Goal: Task Accomplishment & Management: Complete application form

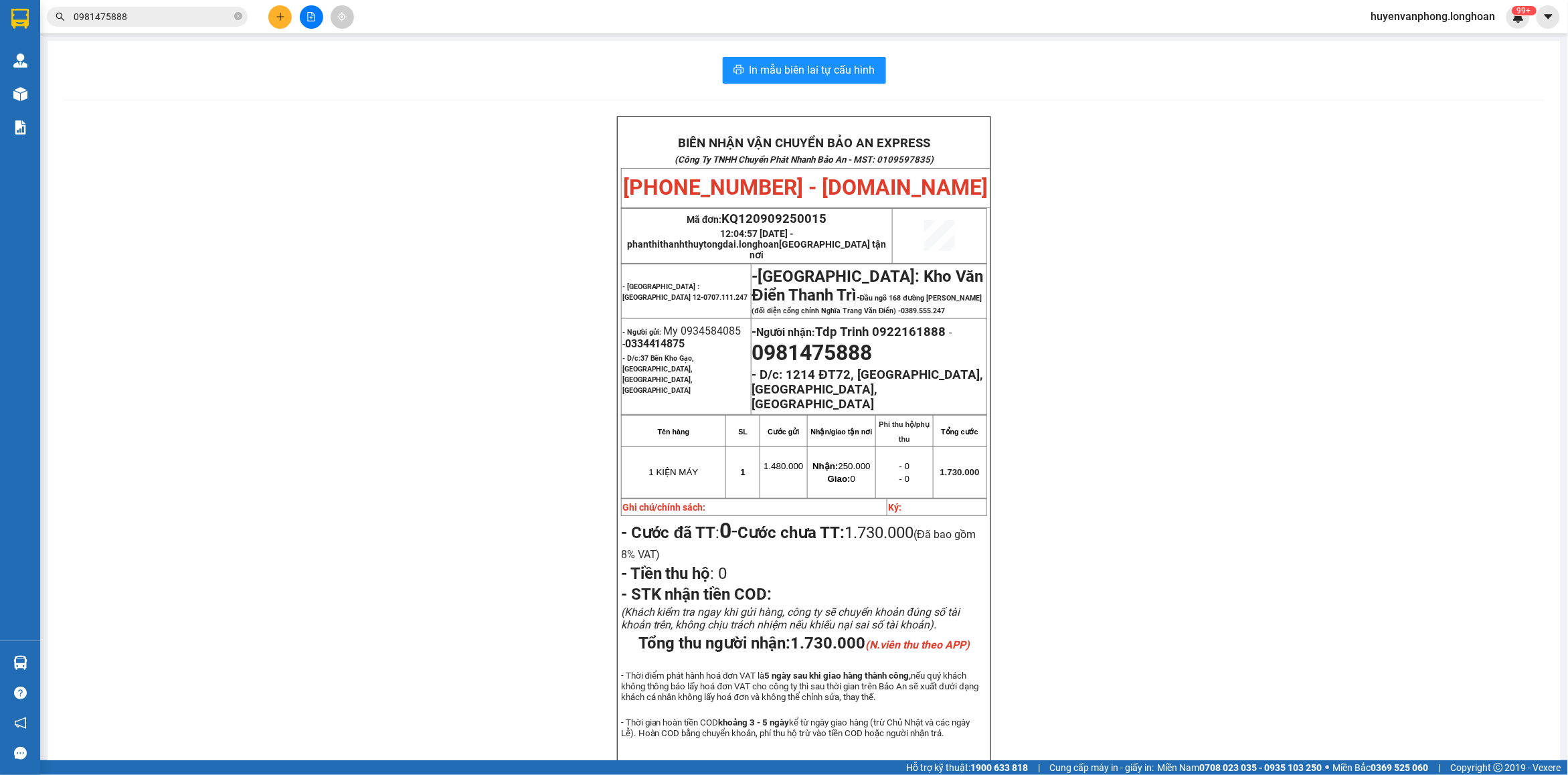
scroll to position [84, 0]
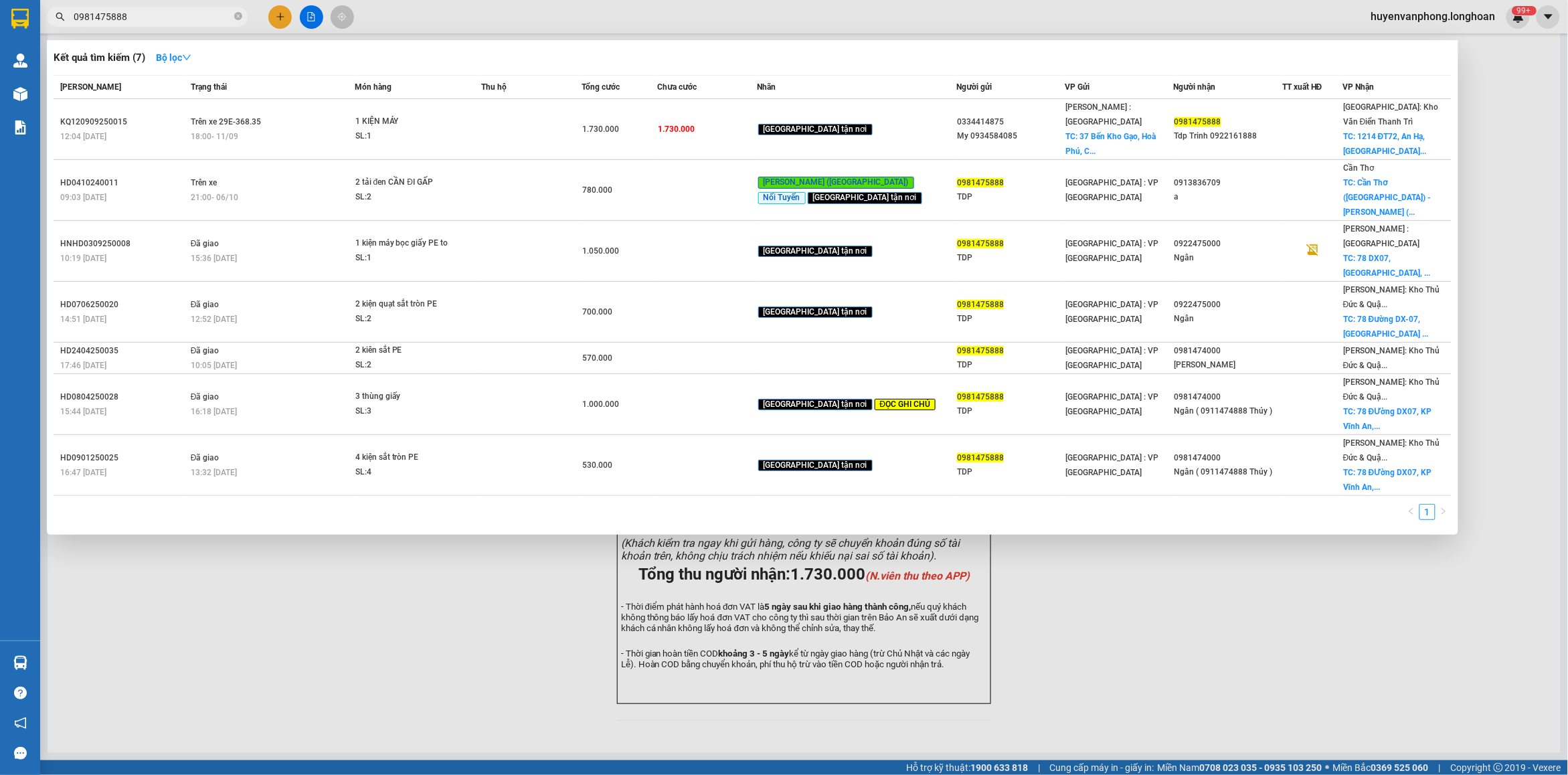
click at [233, 15] on span "0981475888" at bounding box center [146, 17] width 201 height 20
click at [145, 14] on input "0981475888" at bounding box center [153, 16] width 158 height 15
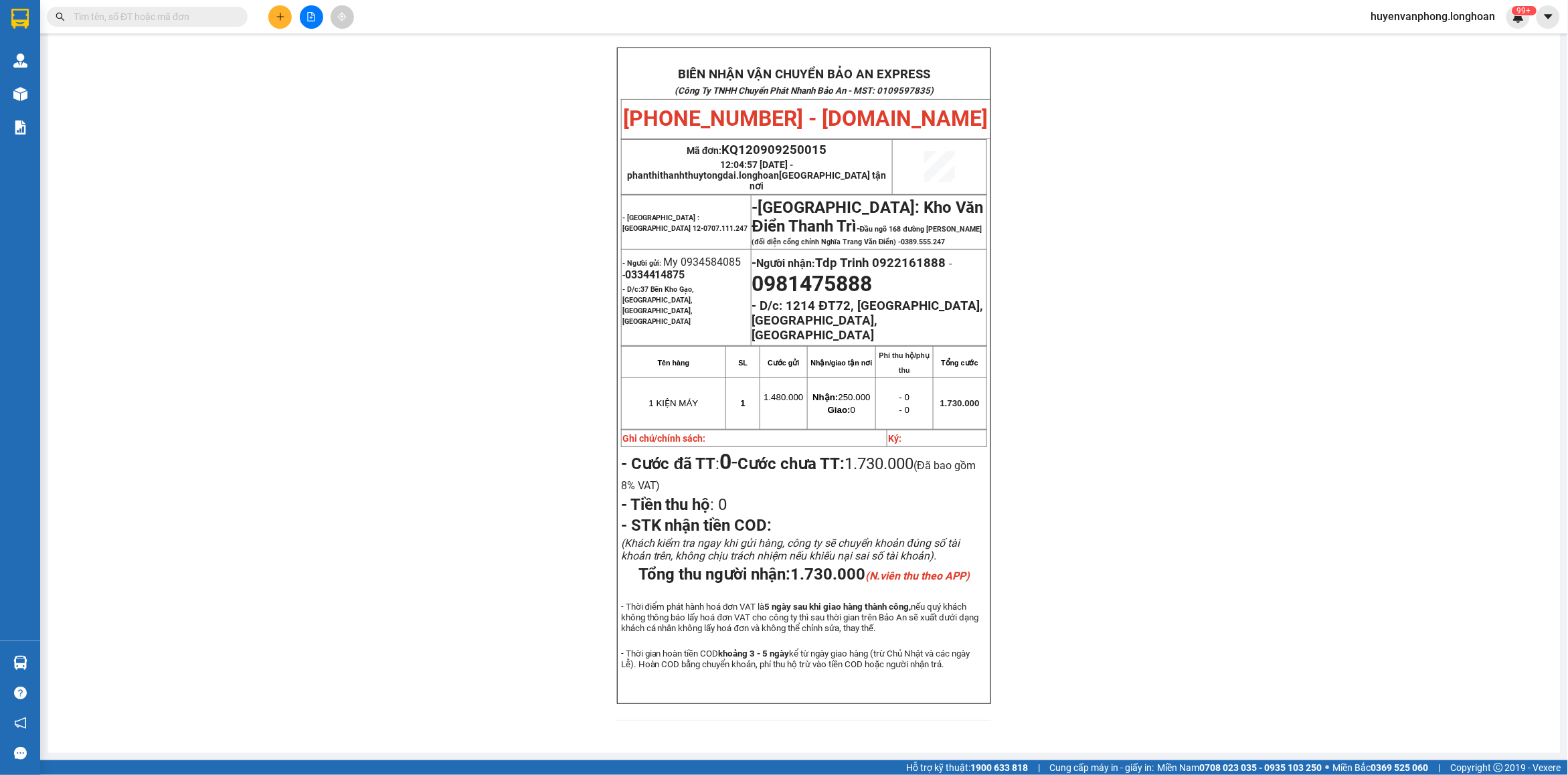
type input "4"
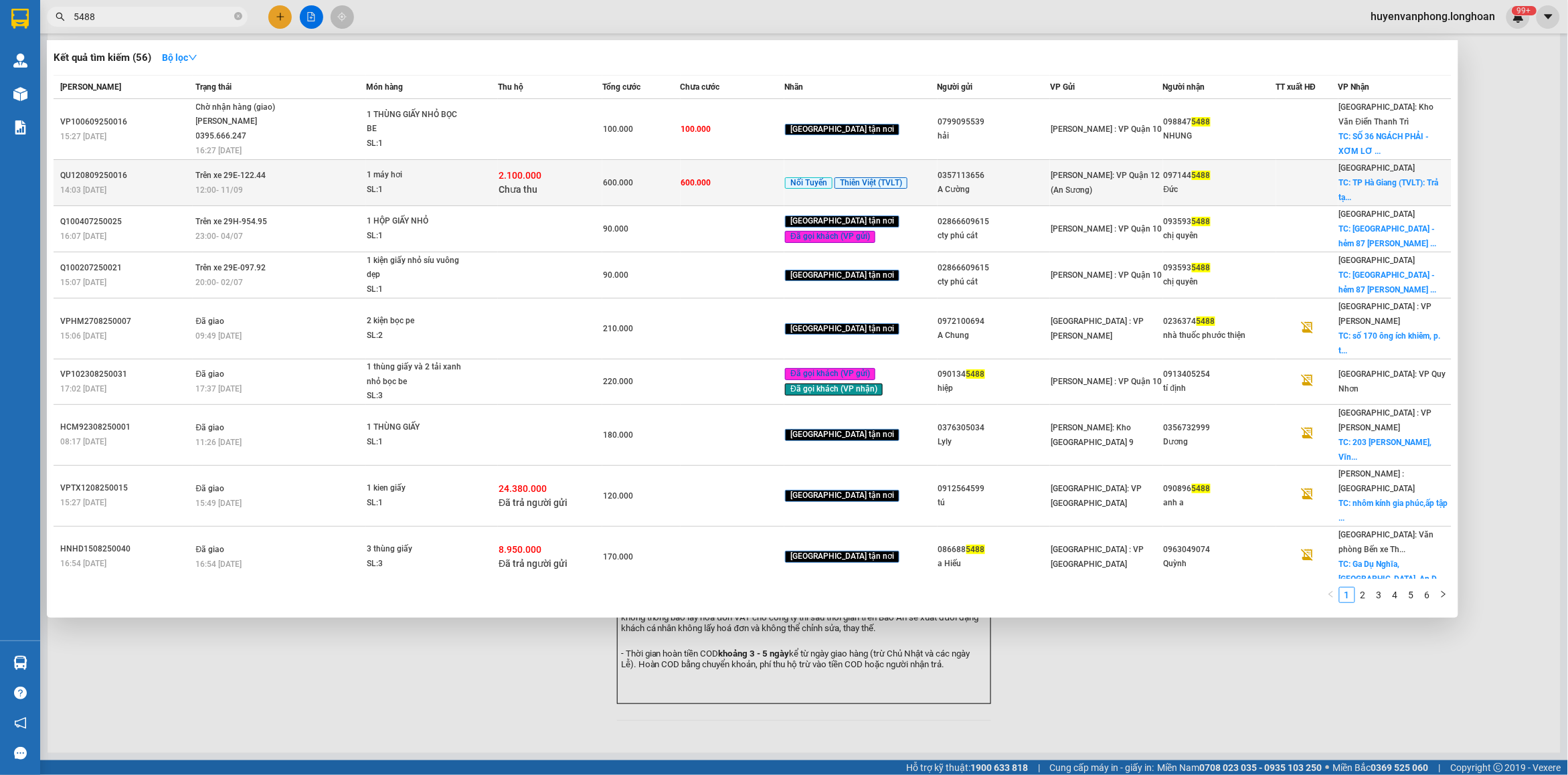
type input "5488"
click at [326, 169] on td "Trên xe 29E-122.44 12:00 [DATE]" at bounding box center [280, 183] width 174 height 47
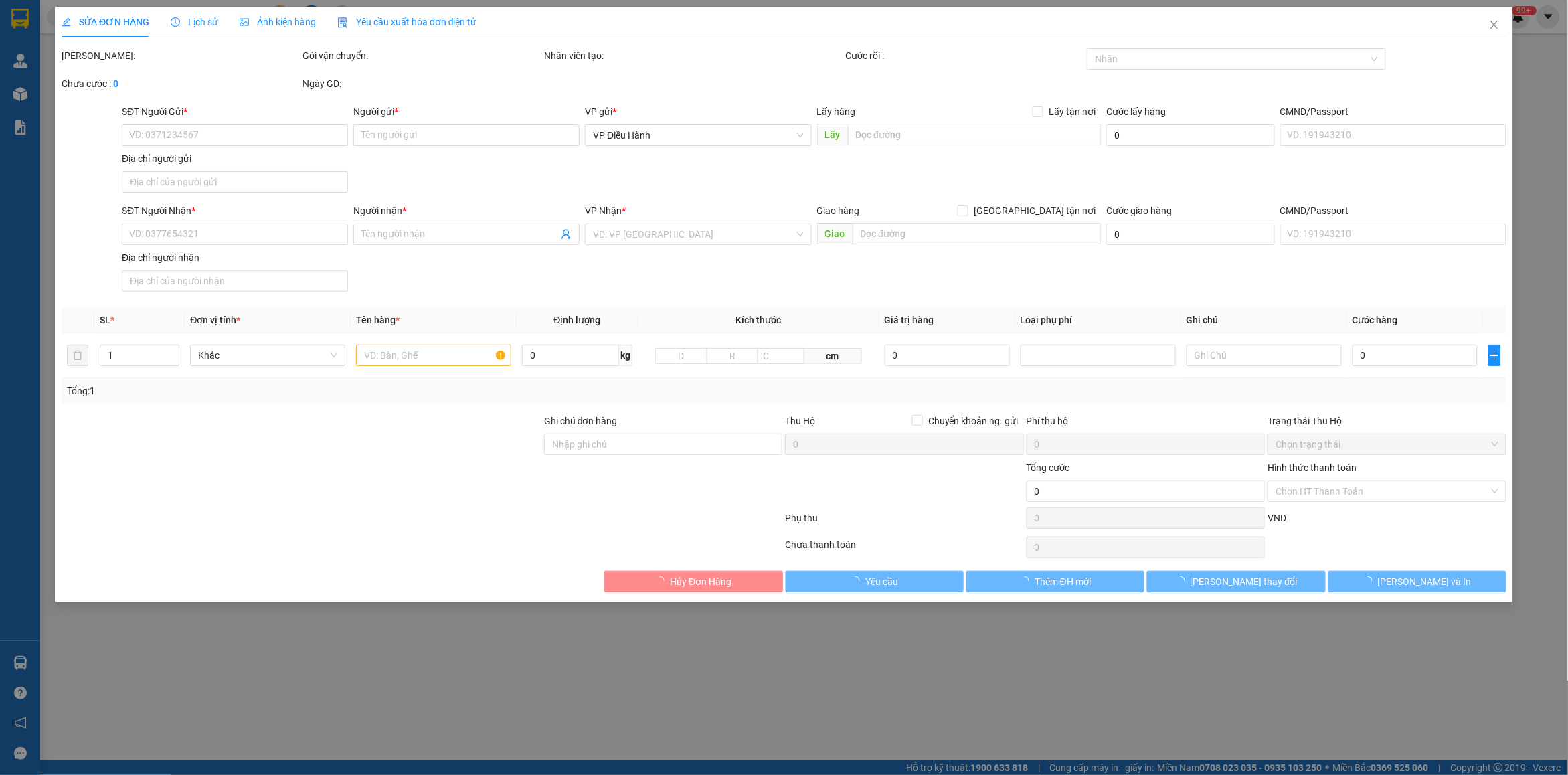
type input "0357113656"
type input "A Cường"
type input "0971445488"
type input "Đức"
checkbox input "true"
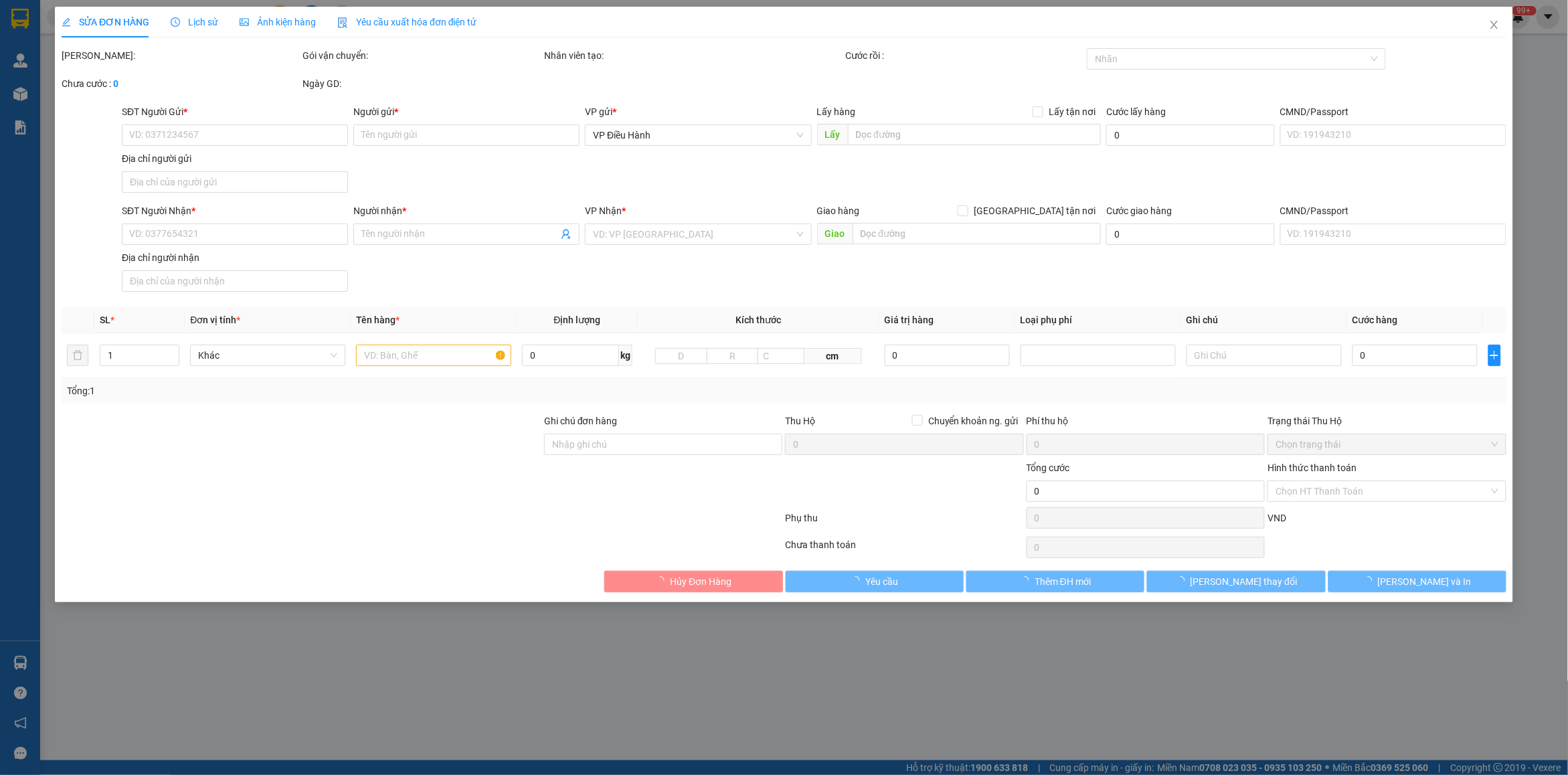
type input "[GEOGRAPHIC_DATA] (TVLT): Trả tại [GEOGRAPHIC_DATA] [GEOGRAPHIC_DATA]"
type input "nhận theo kiện - hư hỏng ko chịu trách nhiệm"
type input "600.000"
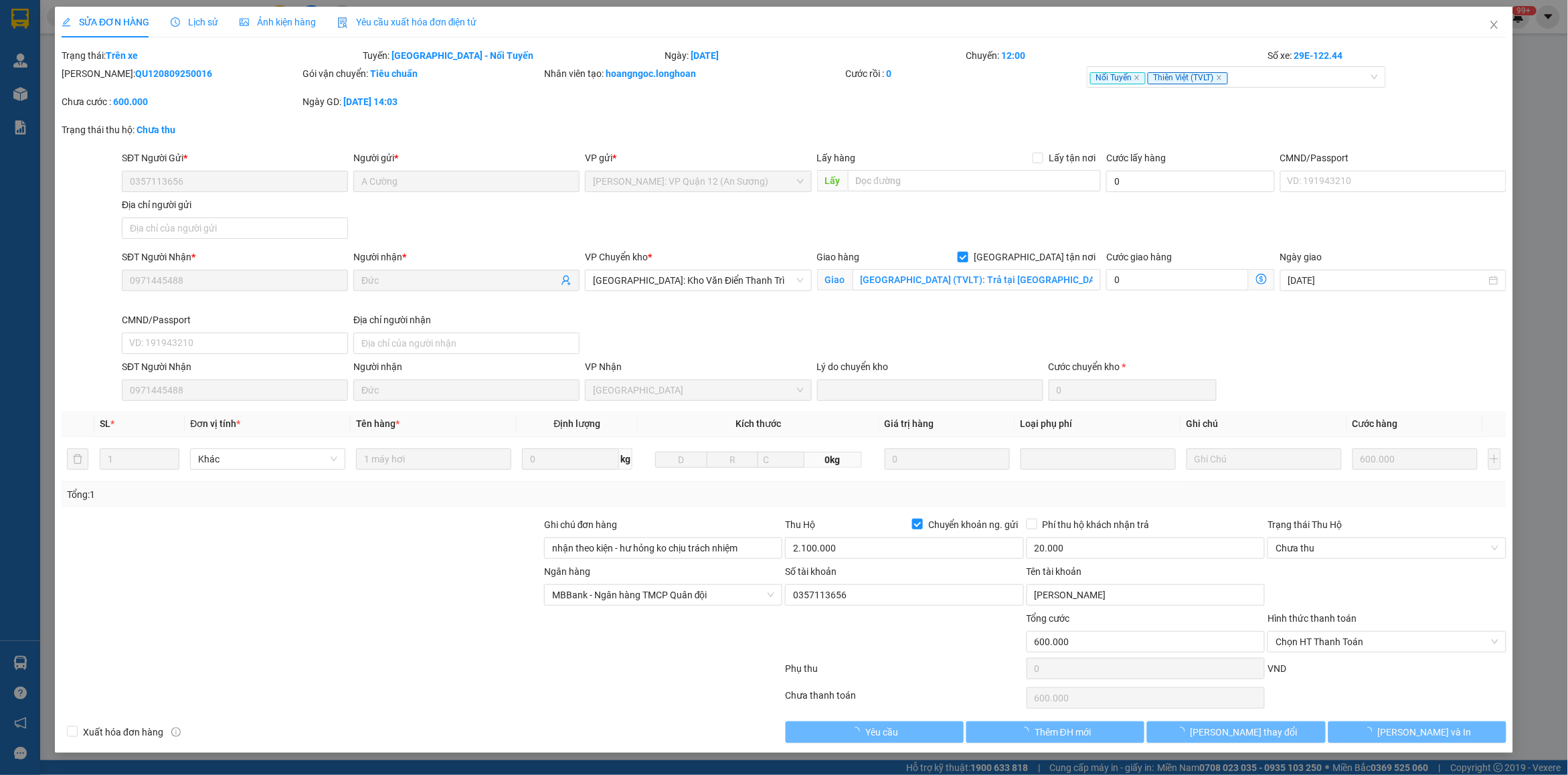
click at [199, 28] on div "Lịch sử" at bounding box center [194, 22] width 47 height 15
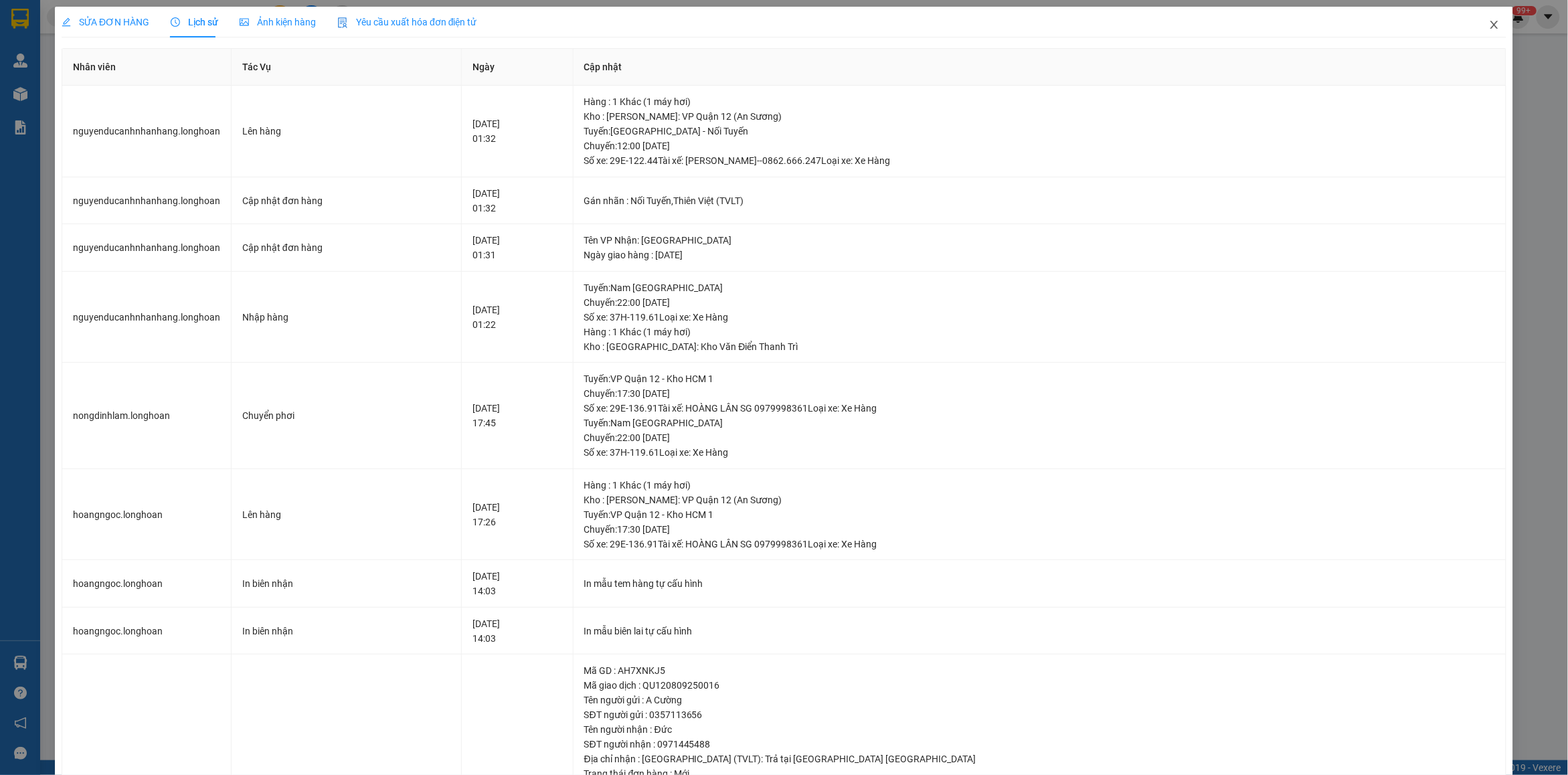
click at [1476, 28] on span "Close" at bounding box center [1494, 26] width 37 height 38
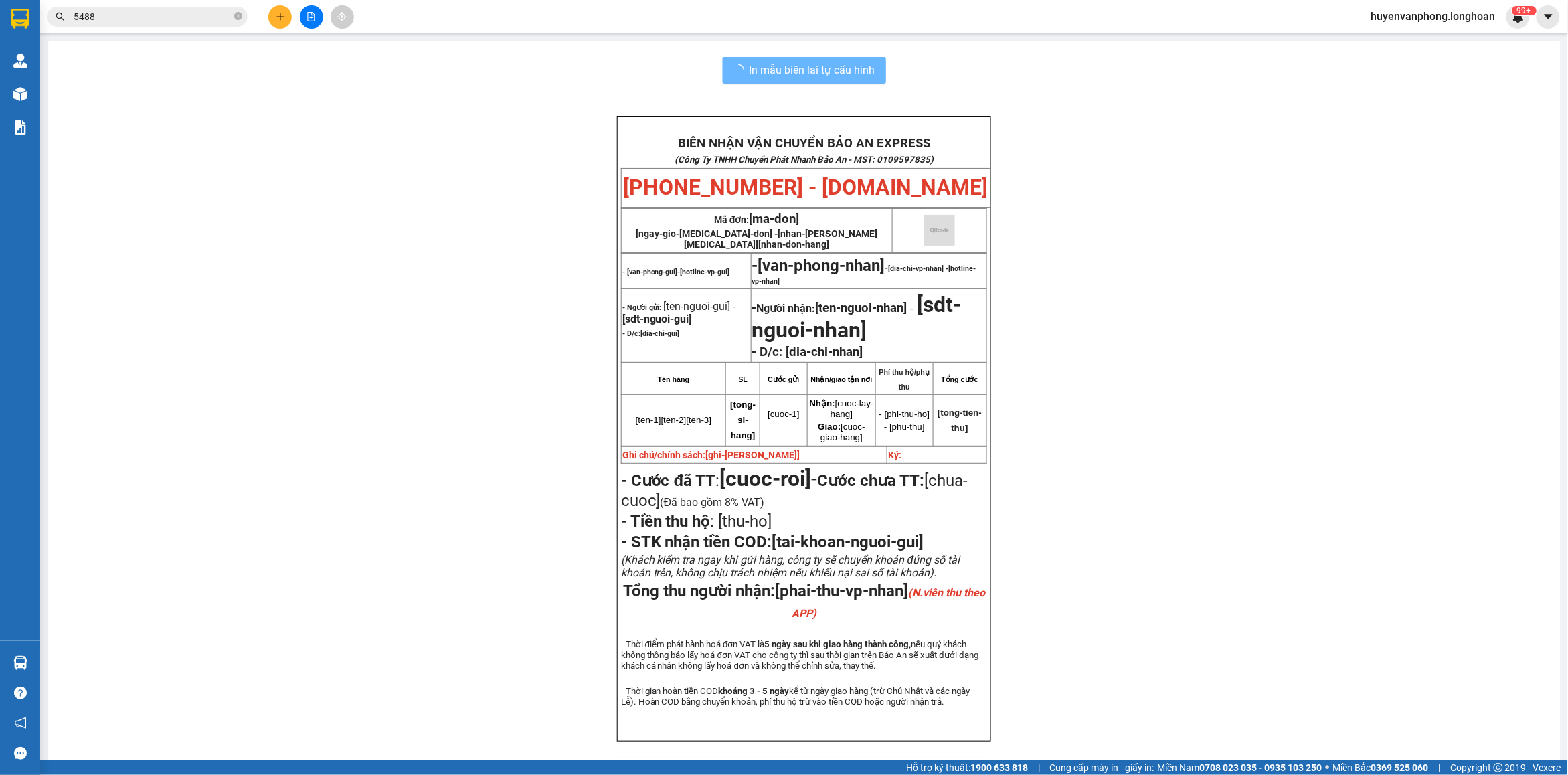
click at [233, 15] on span "5488" at bounding box center [146, 17] width 201 height 20
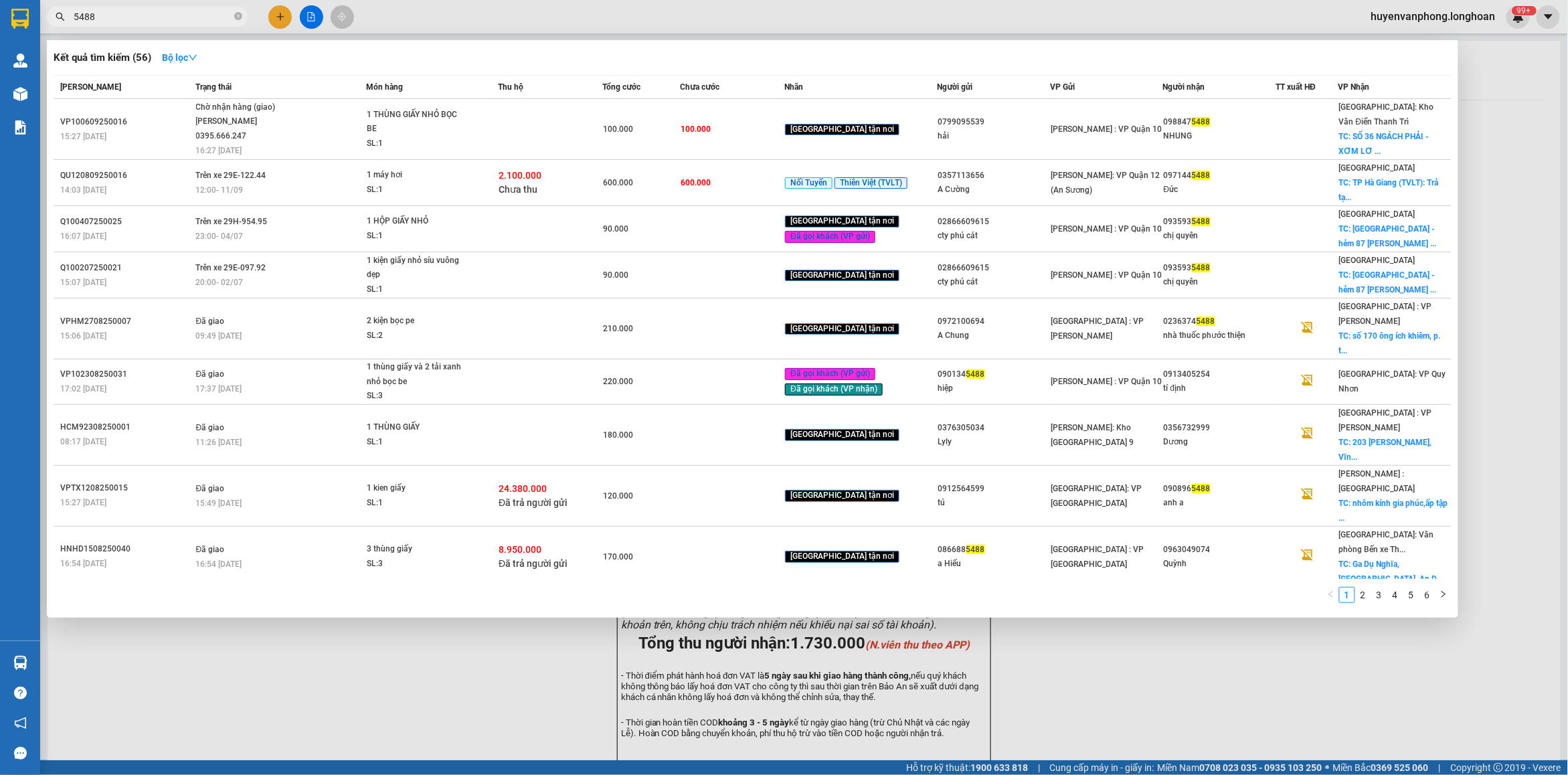
drag, startPoint x: 238, startPoint y: 15, endPoint x: 152, endPoint y: 17, distance: 86.0
click at [217, 17] on span "5488" at bounding box center [146, 17] width 201 height 20
click at [152, 17] on input "5488" at bounding box center [153, 16] width 158 height 15
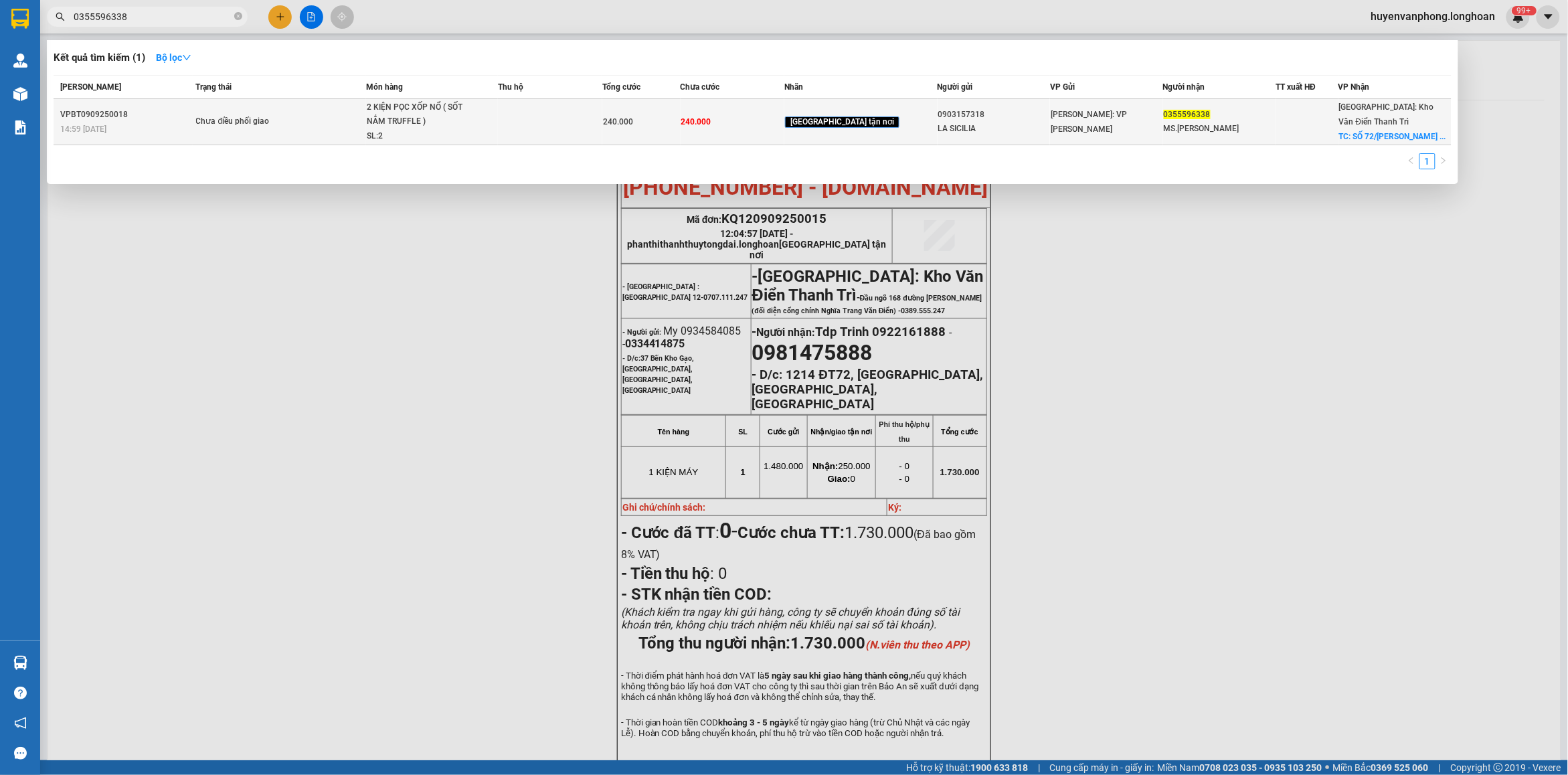
type input "0355596338"
click at [466, 122] on div "2 KIỆN PỌC XỐP NỔ ( SỐT NẮM TRUFFLE )" at bounding box center [416, 115] width 101 height 28
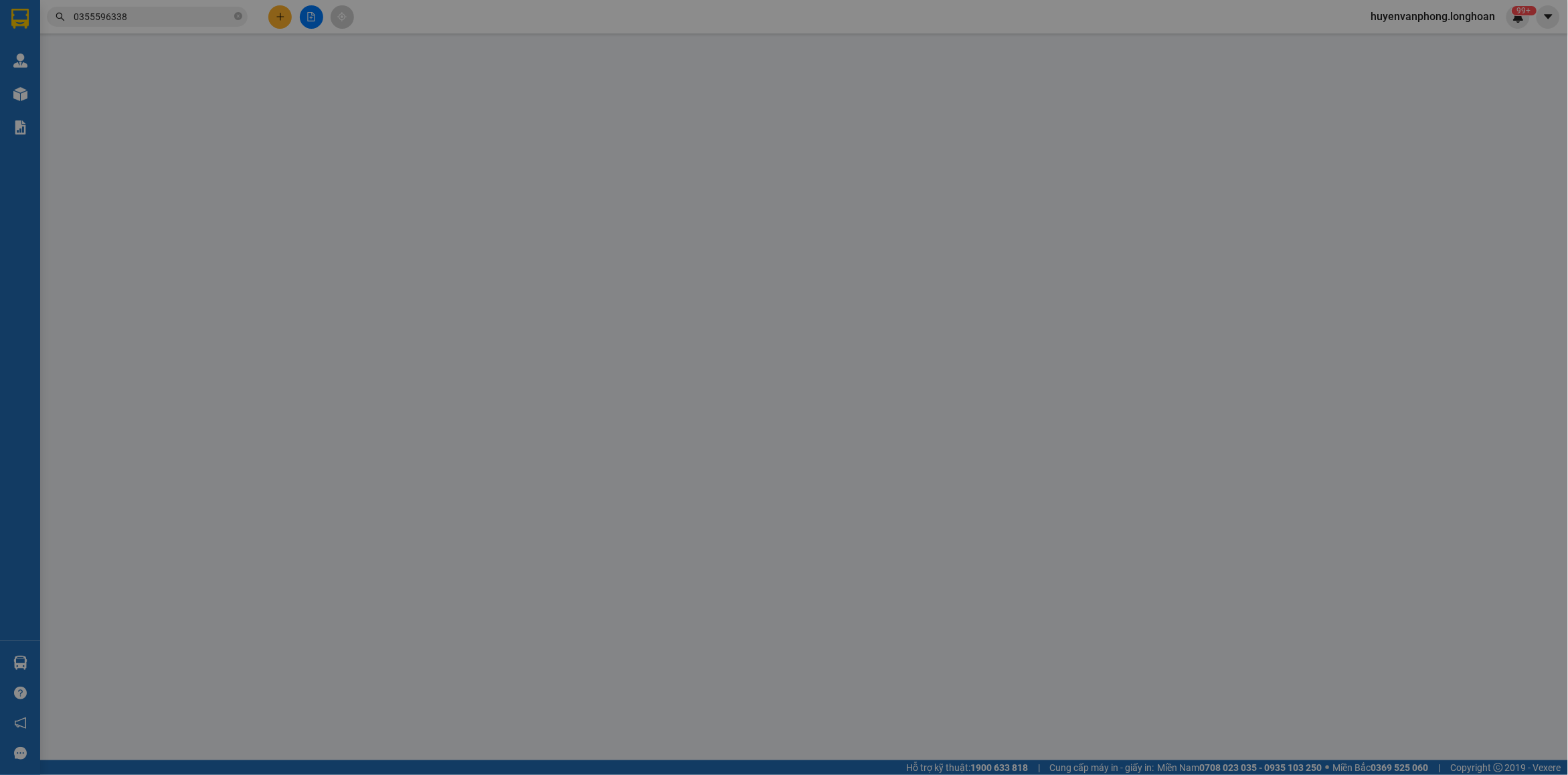
type input "0903157318"
type input "LA SICILIA"
type input "0355596338"
type input "MS.[PERSON_NAME]"
checkbox input "true"
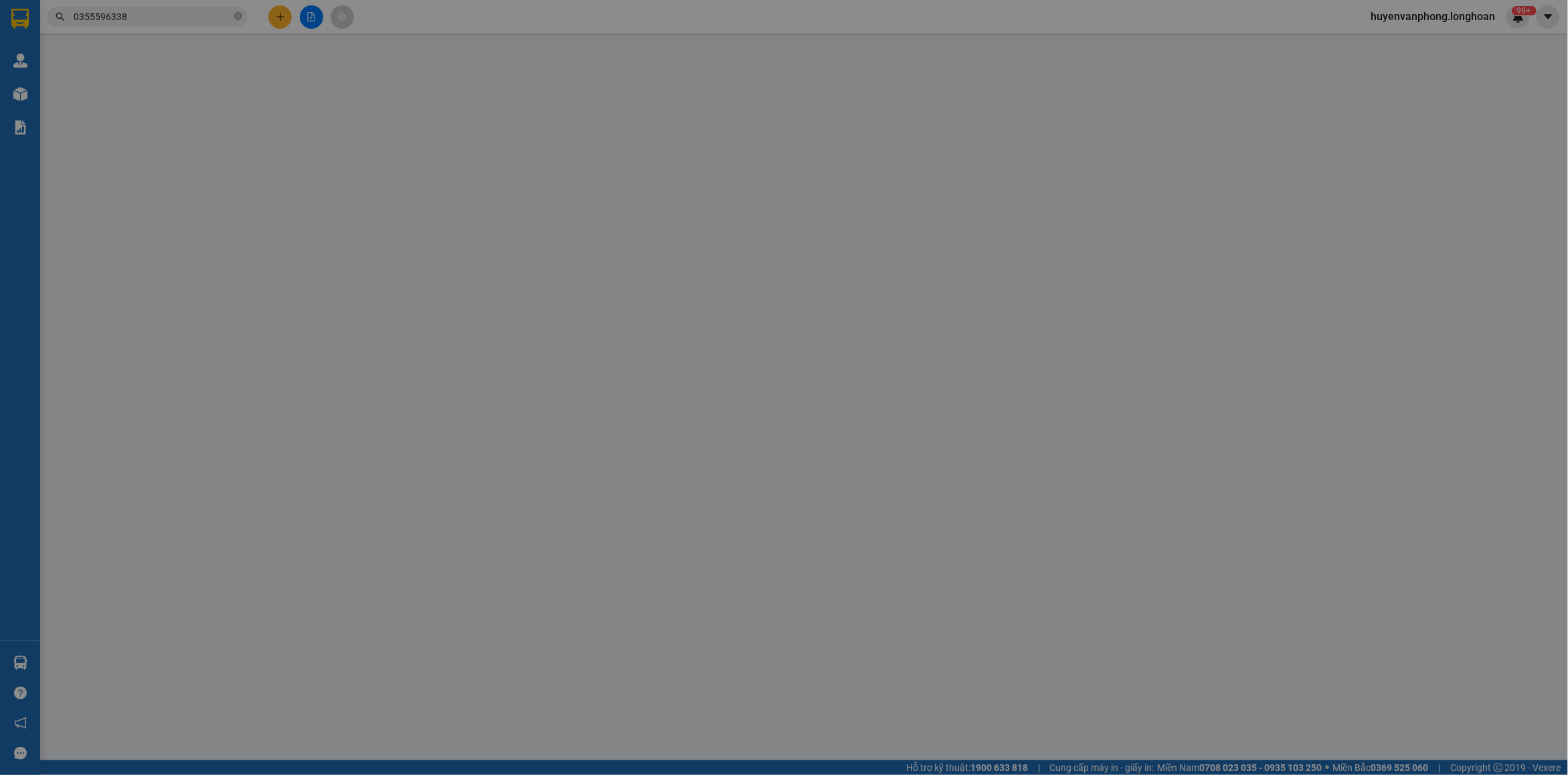
type input "SỐ 72/[PERSON_NAME] - [GEOGRAPHIC_DATA] - [GEOGRAPHIC_DATA]"
type input "CHAI THỦY TINH DỄ VỠ, VẬN CHUYỂN NHẸ TAY - BỂ VỠ KHÔNG ĐỀN"
type input "240.000"
type input "40.000"
type input "240.000"
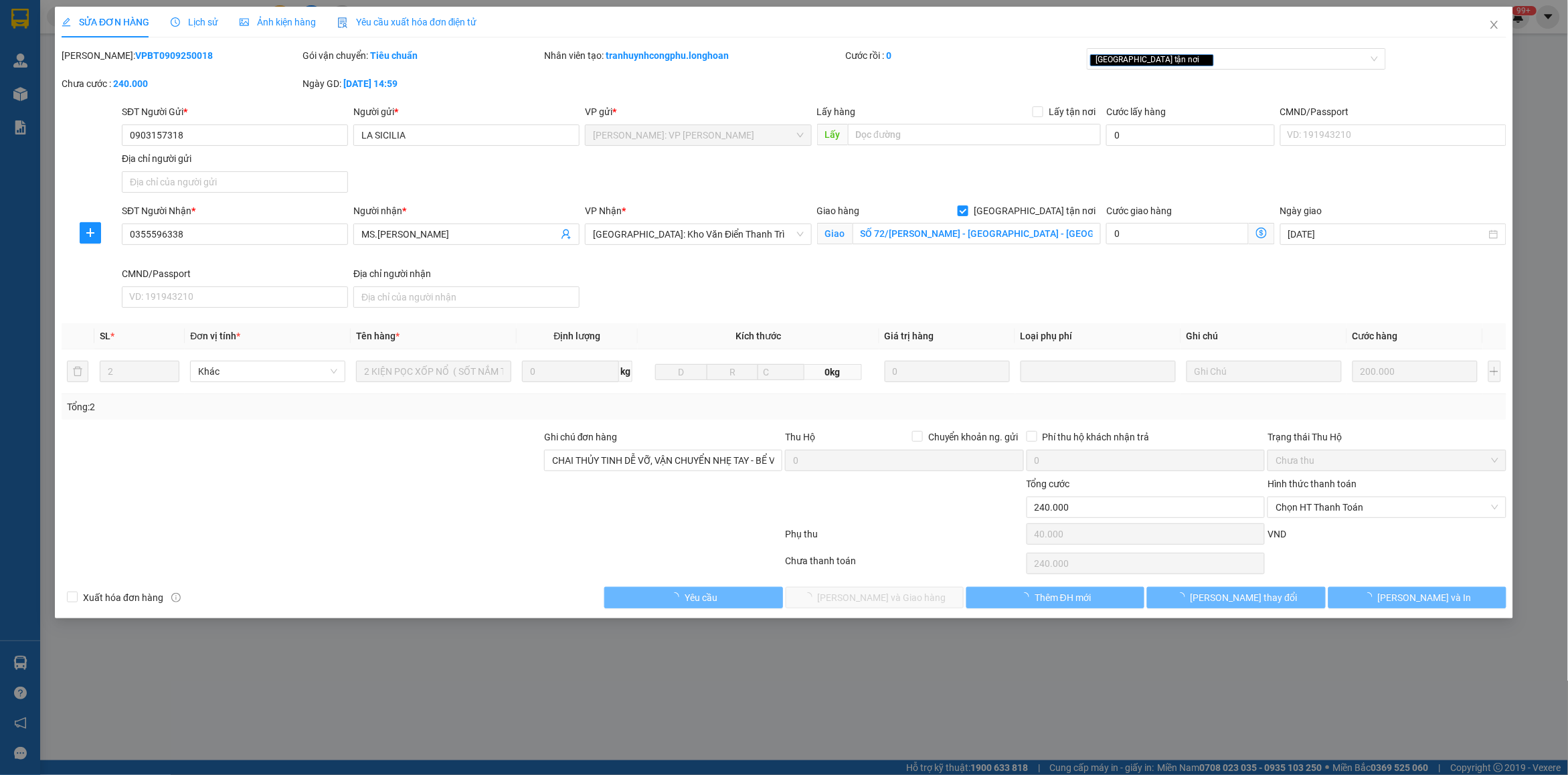
click at [192, 19] on span "Lịch sử" at bounding box center [194, 22] width 47 height 10
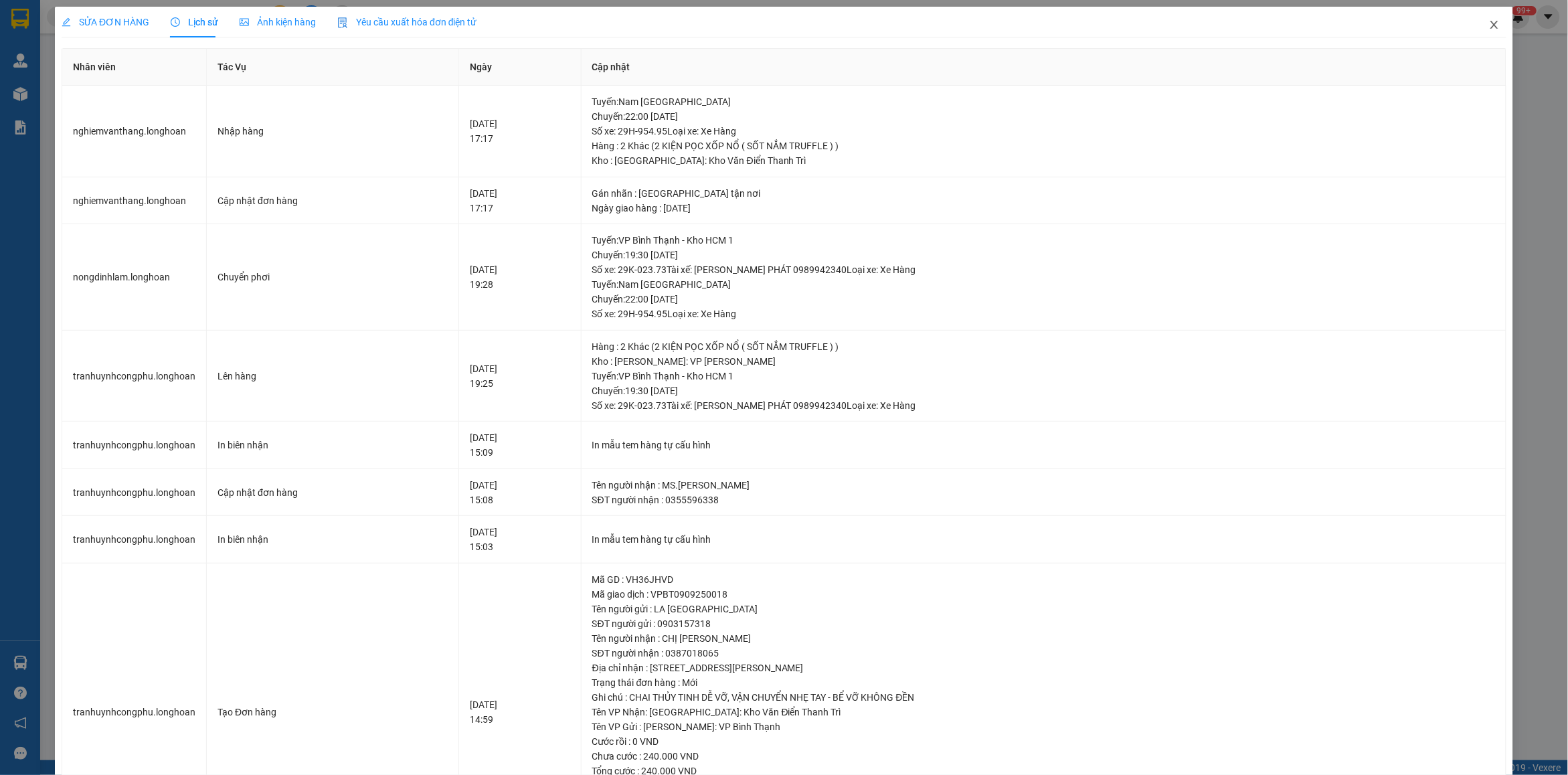
drag, startPoint x: 1487, startPoint y: 34, endPoint x: 654, endPoint y: 32, distance: 833.0
click at [1481, 32] on span "Close" at bounding box center [1494, 26] width 37 height 38
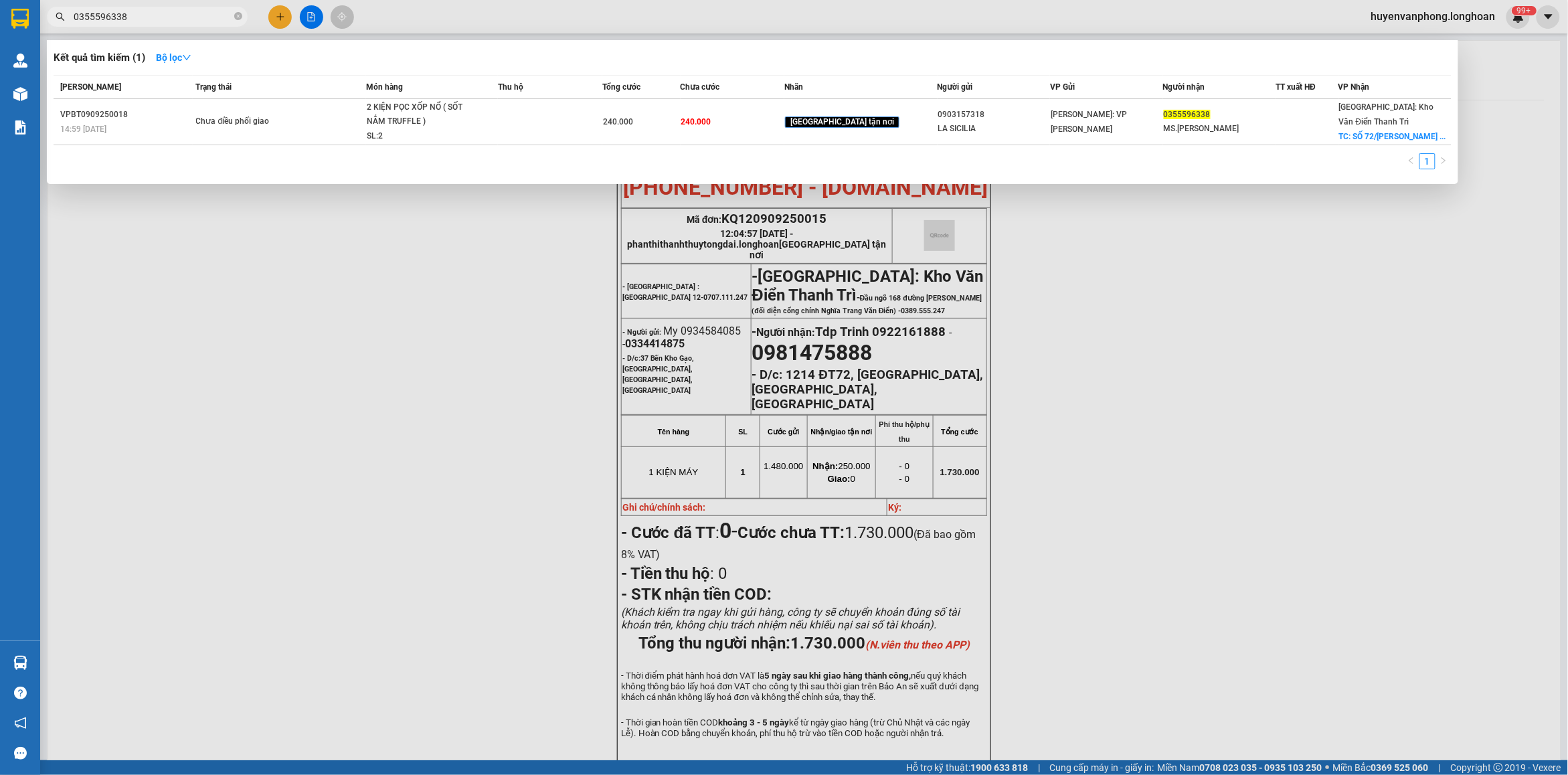
click at [140, 9] on input "0355596338" at bounding box center [153, 16] width 158 height 15
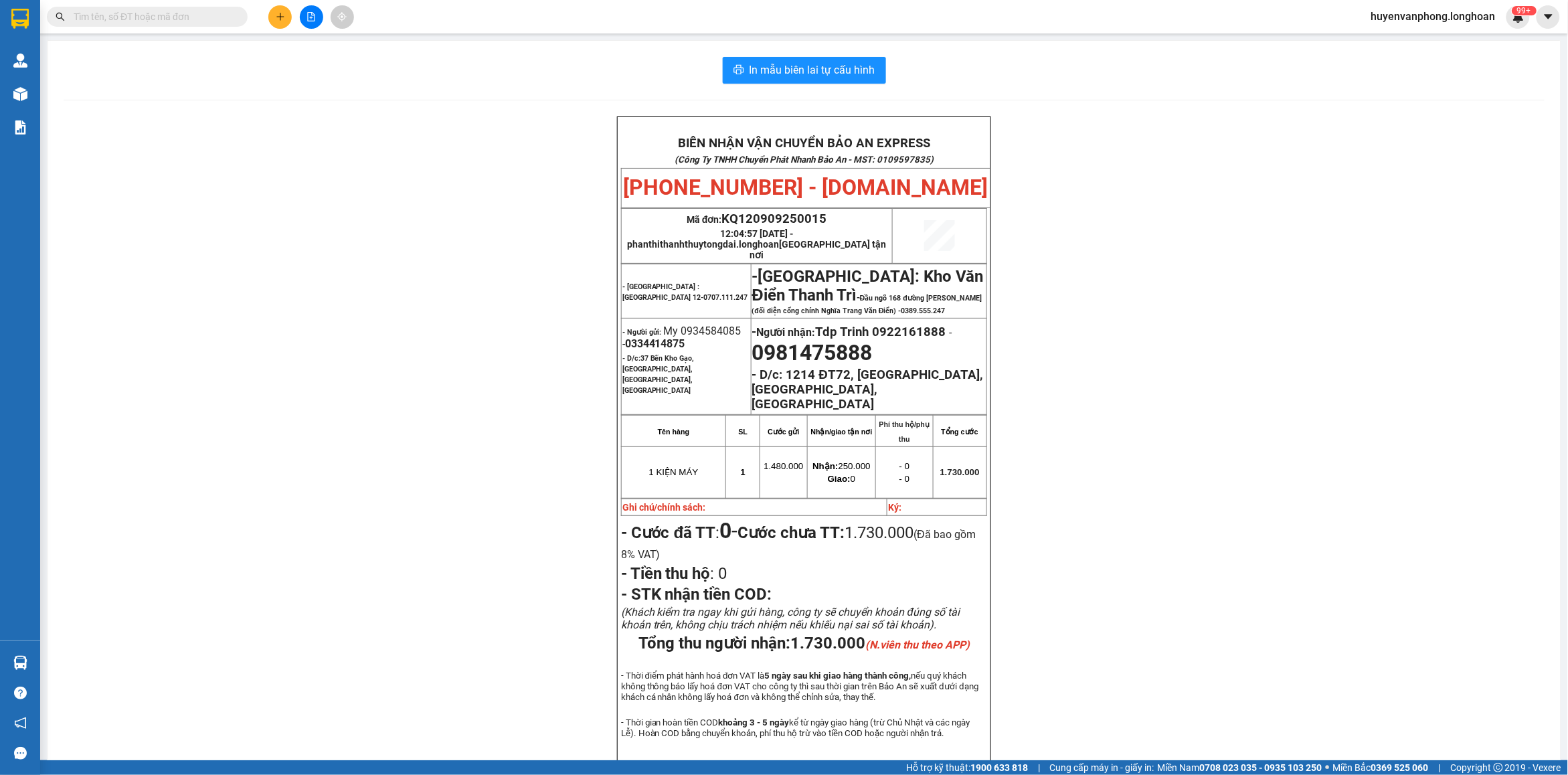
paste input "0358843333"
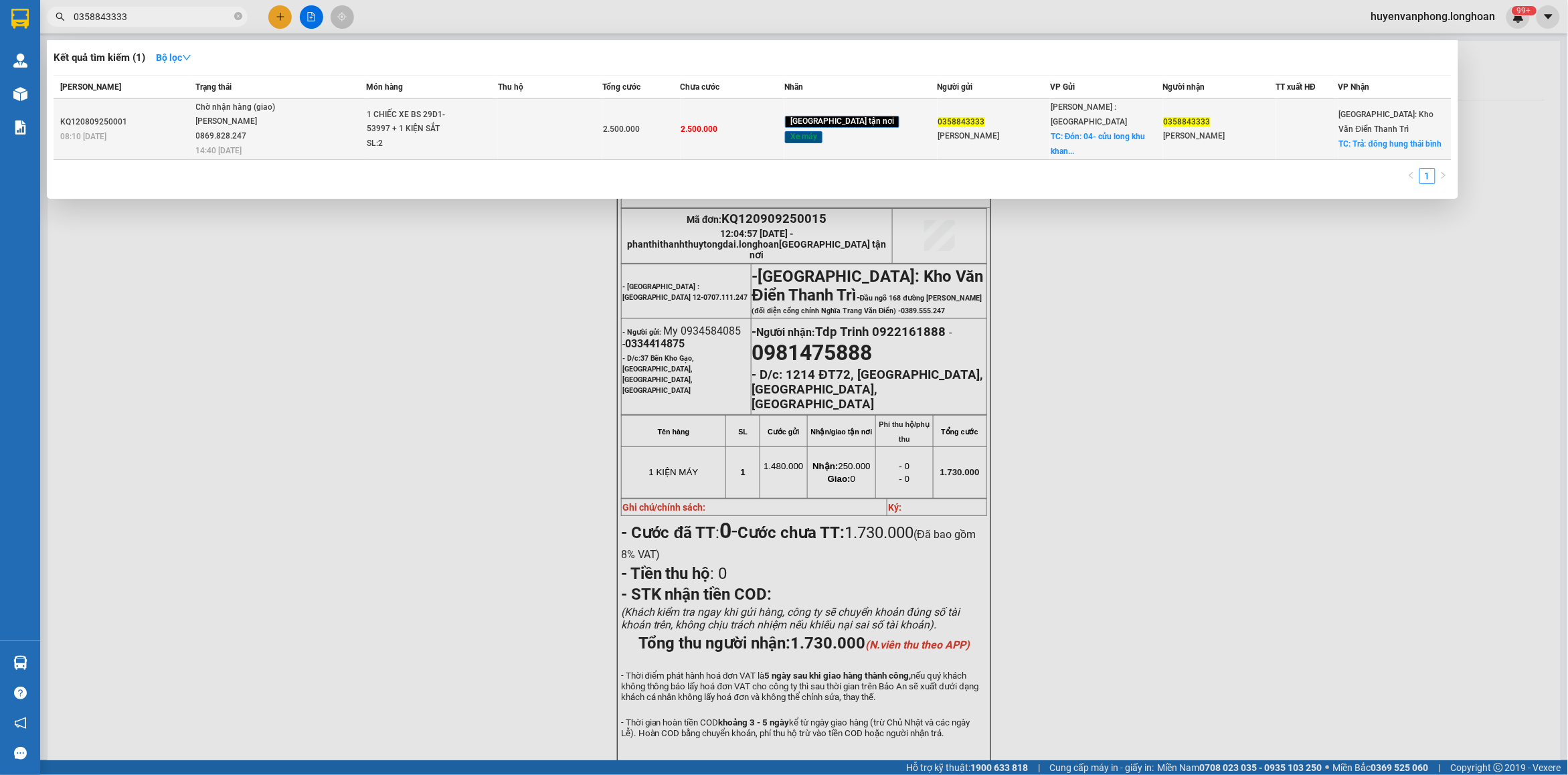
type input "0358843333"
click at [439, 116] on div "1 CHIẾC XE BS 29D1-53997 + 1 KIỆN SẮT" at bounding box center [416, 122] width 101 height 28
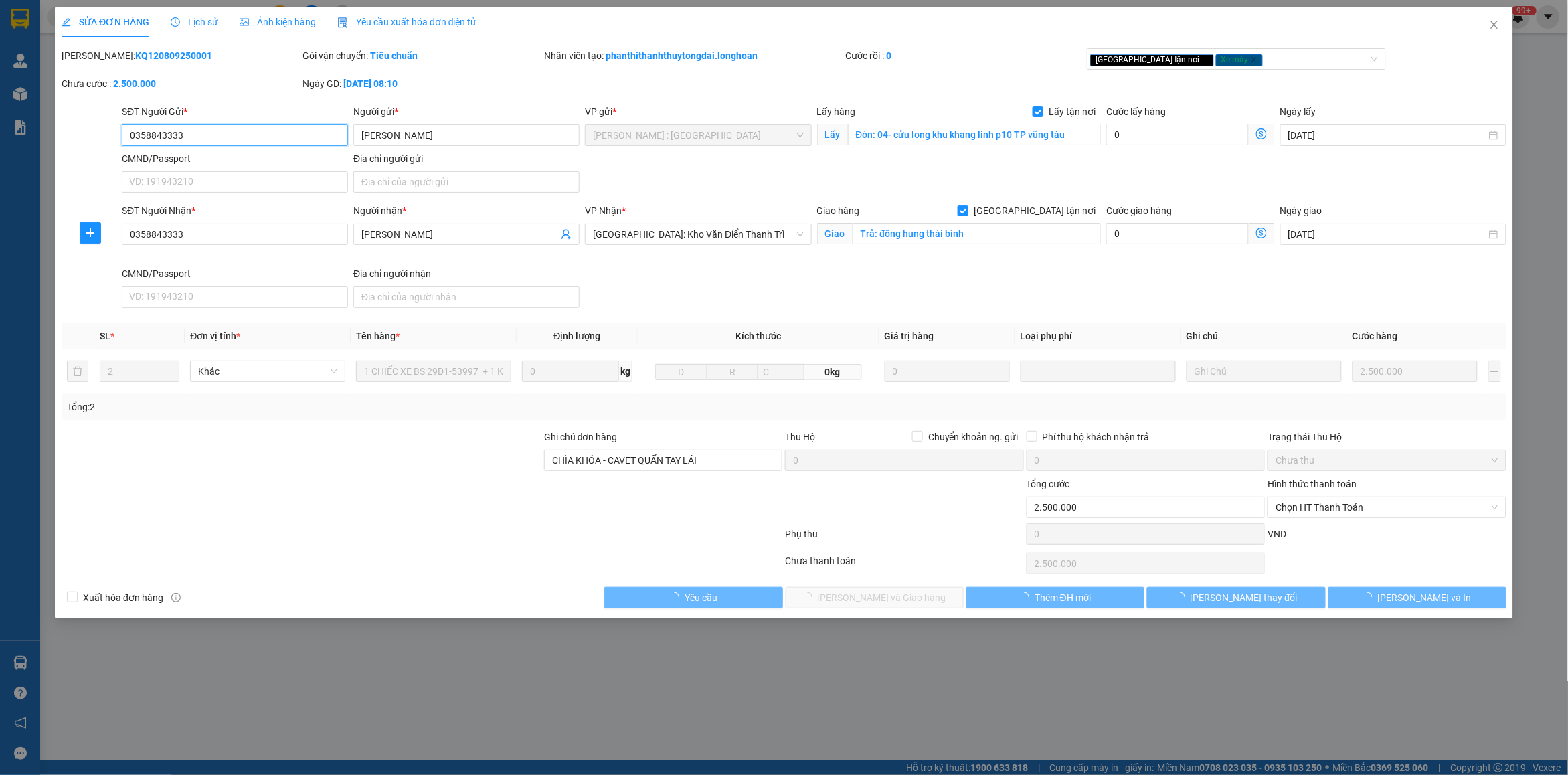
click at [201, 22] on span "Lịch sử" at bounding box center [194, 22] width 47 height 10
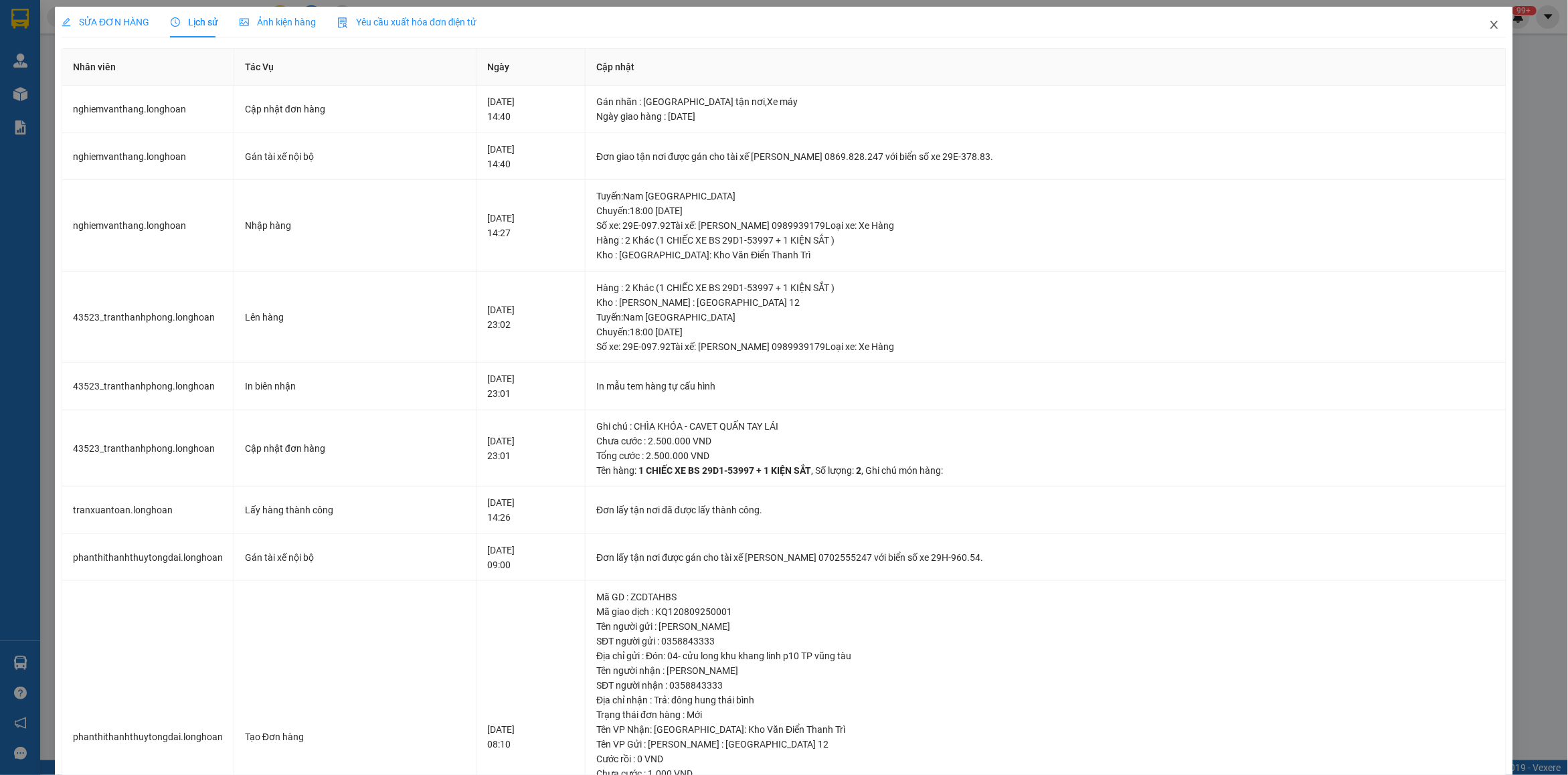
drag, startPoint x: 1478, startPoint y: 35, endPoint x: 1141, endPoint y: 67, distance: 338.5
click at [1424, 42] on div "SỬA ĐƠN HÀNG Lịch sử Ảnh kiện hàng Yêu cầu xuất hóa đơn điện tử Total Paid Fee …" at bounding box center [784, 456] width 1458 height 897
click at [1490, 27] on icon "close" at bounding box center [1494, 25] width 8 height 8
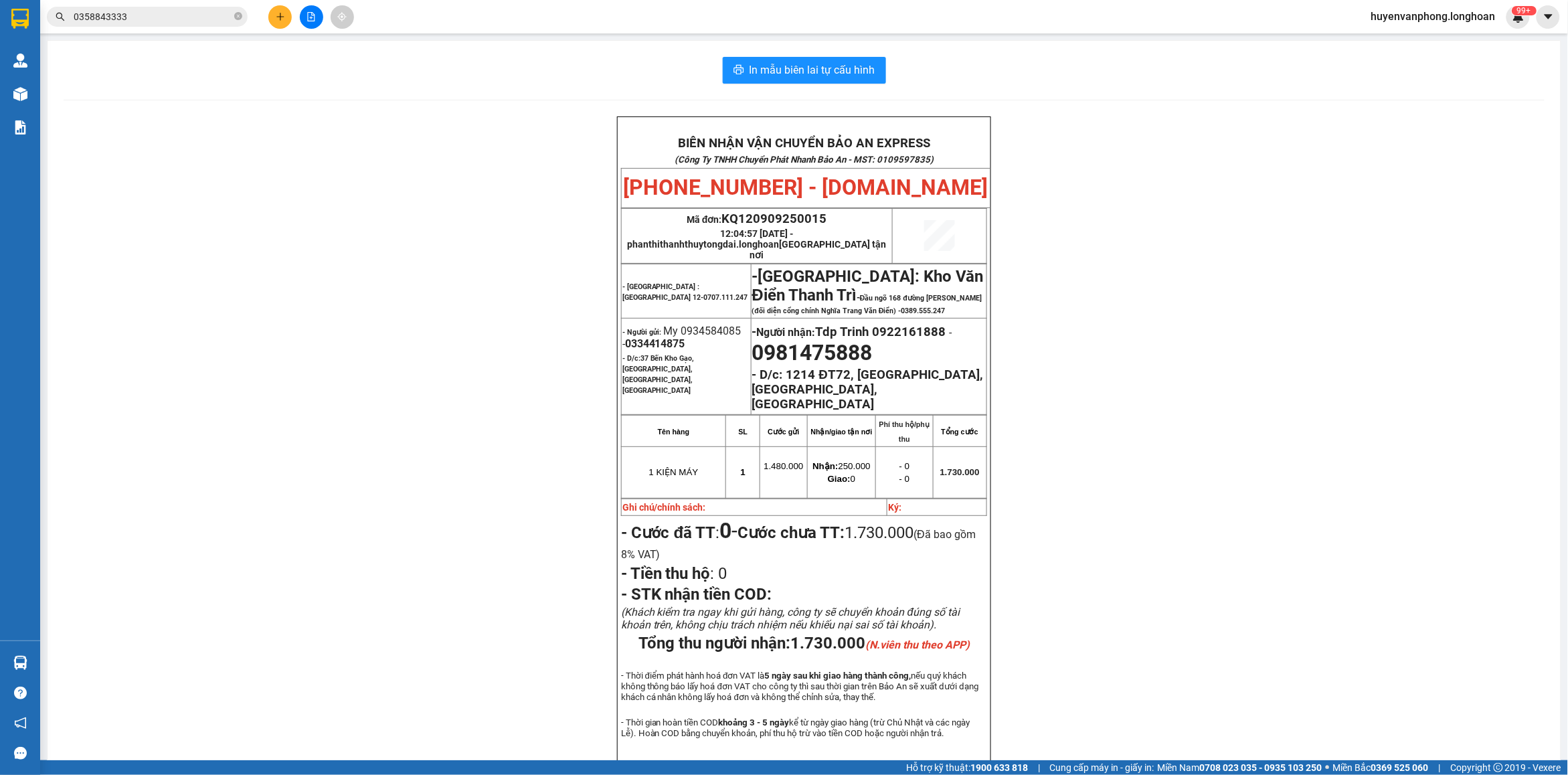
drag, startPoint x: 239, startPoint y: 15, endPoint x: 128, endPoint y: 17, distance: 111.0
click at [228, 14] on span "0358843333" at bounding box center [146, 17] width 201 height 20
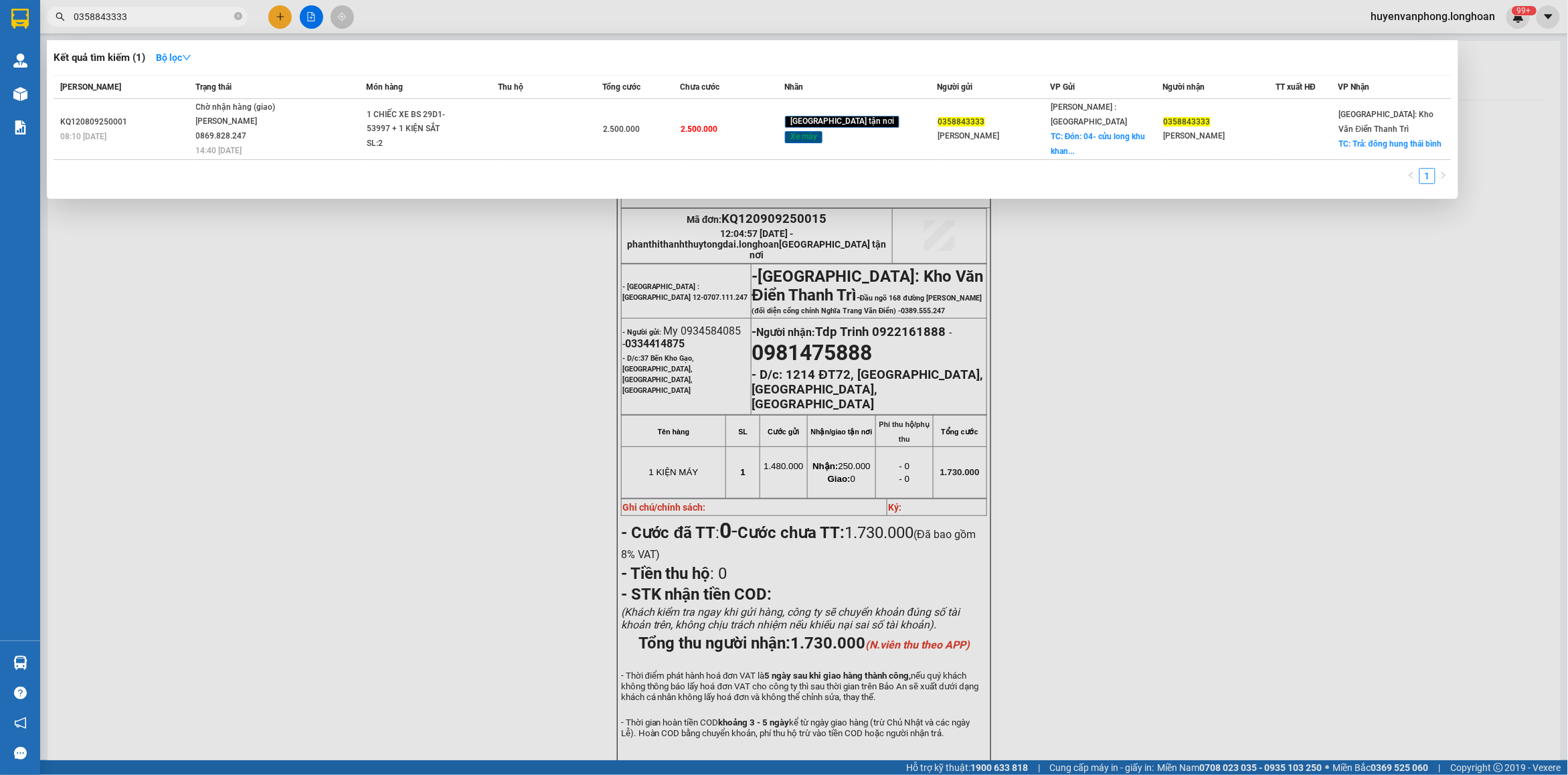
click at [128, 17] on input "0358843333" at bounding box center [153, 16] width 158 height 15
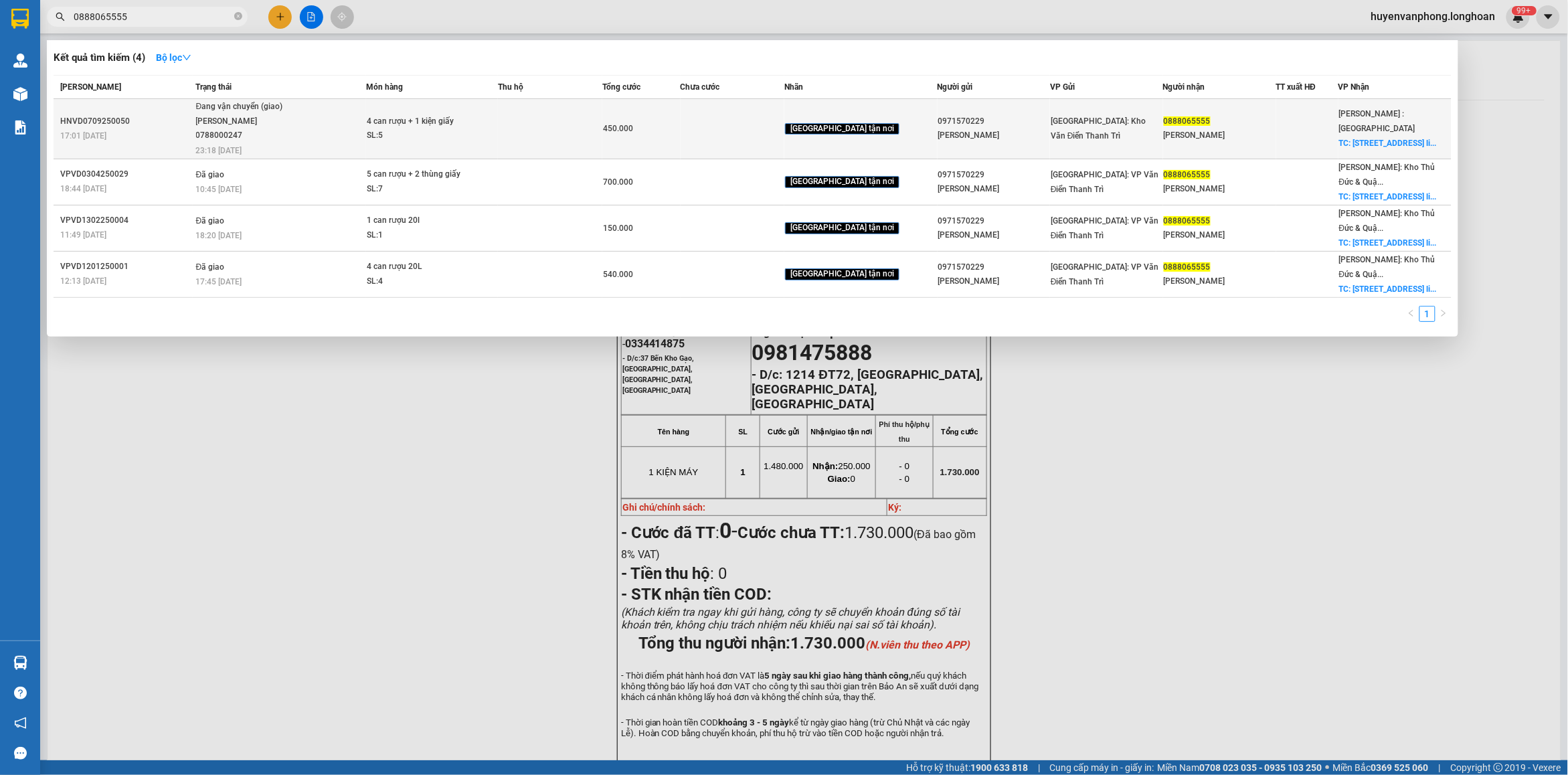
type input "0888065555"
click at [322, 127] on span "Đang vận chuyển (giao) [PERSON_NAME] 0788000247 23:18 [DATE]" at bounding box center [280, 128] width 169 height 56
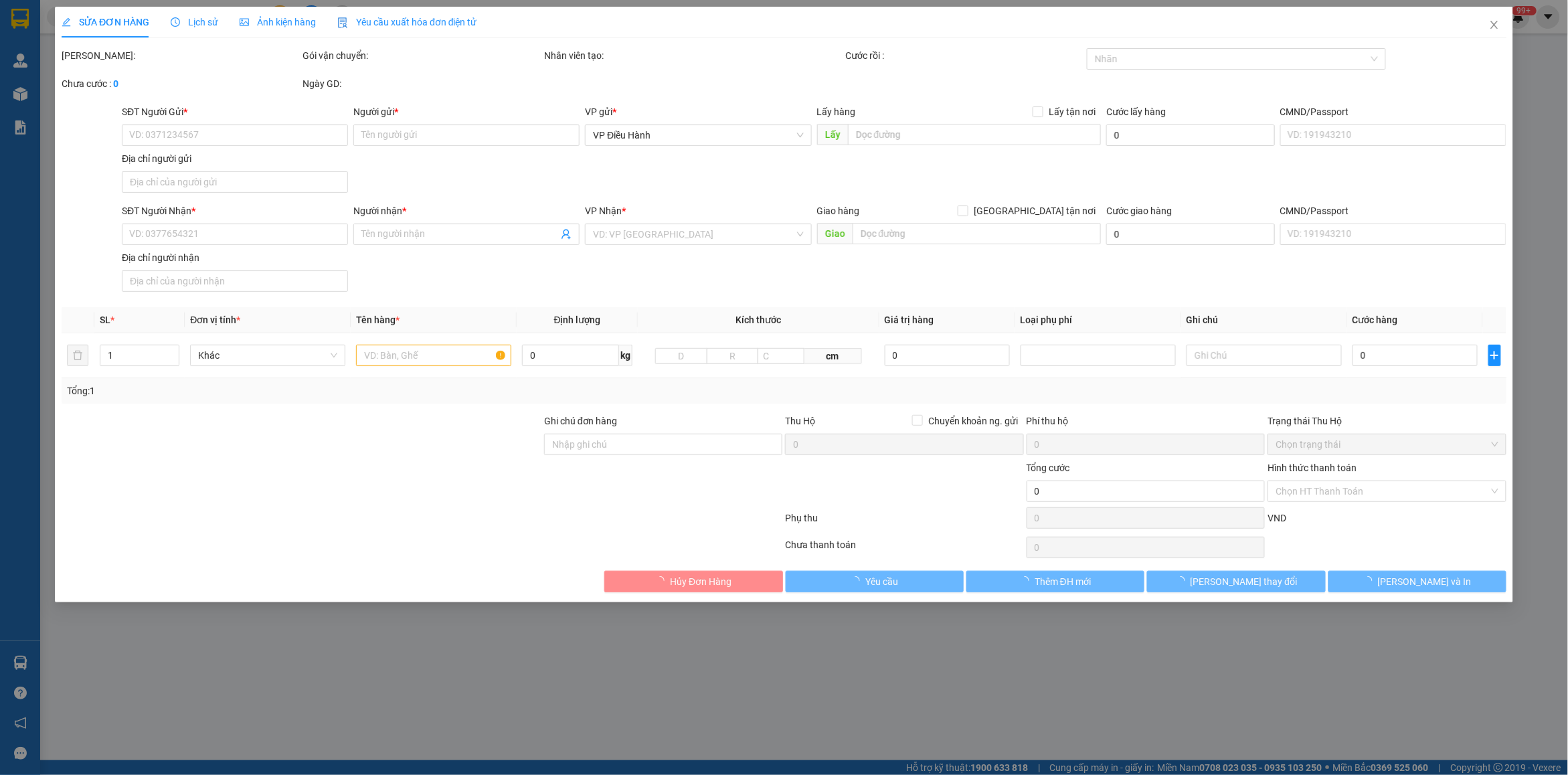
type input "0971570229"
type input "[PERSON_NAME]"
type input "0888065555"
type input "[PERSON_NAME]"
checkbox input "true"
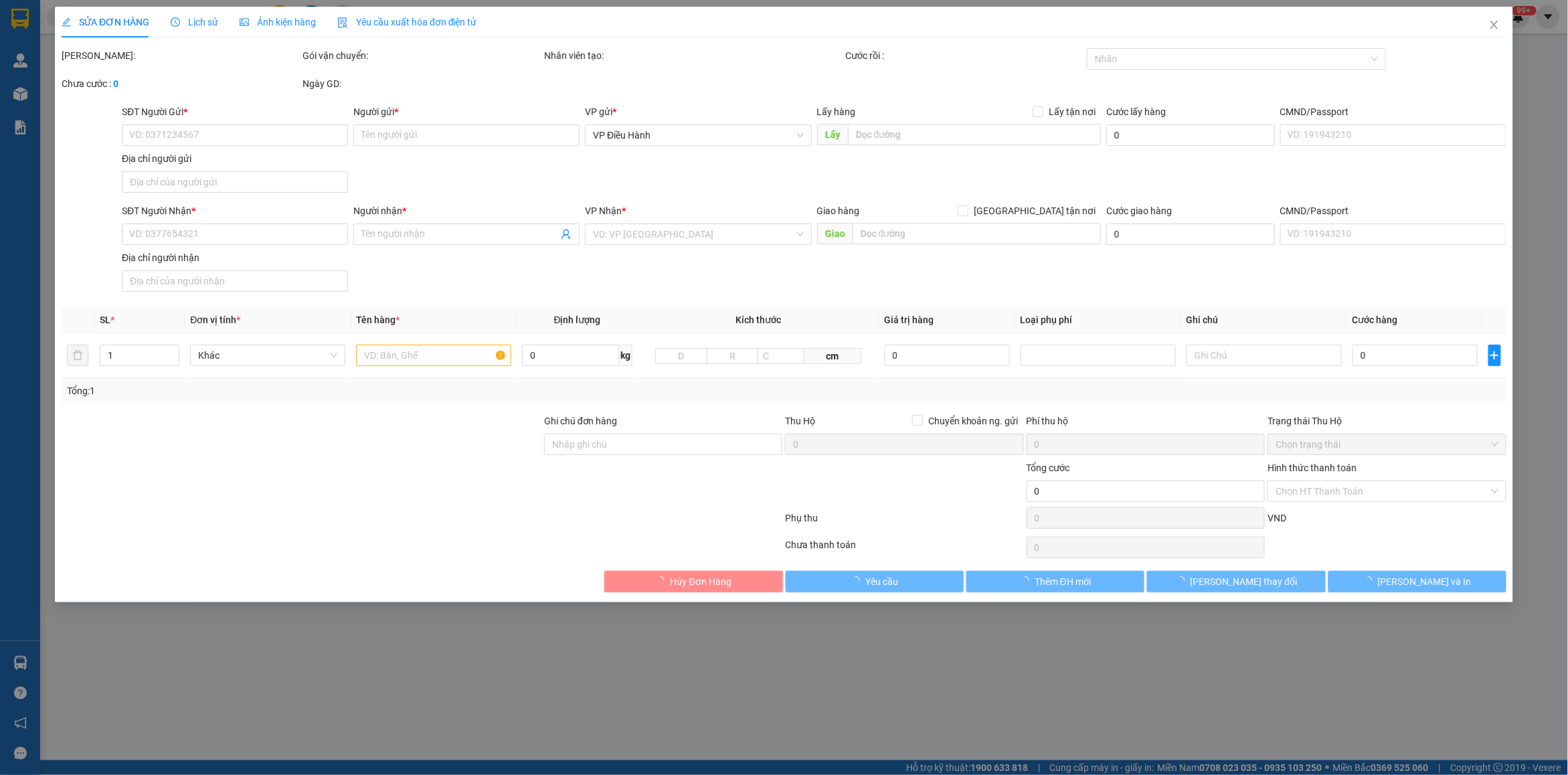
type input "[STREET_ADDRESS]"
type input "450.000"
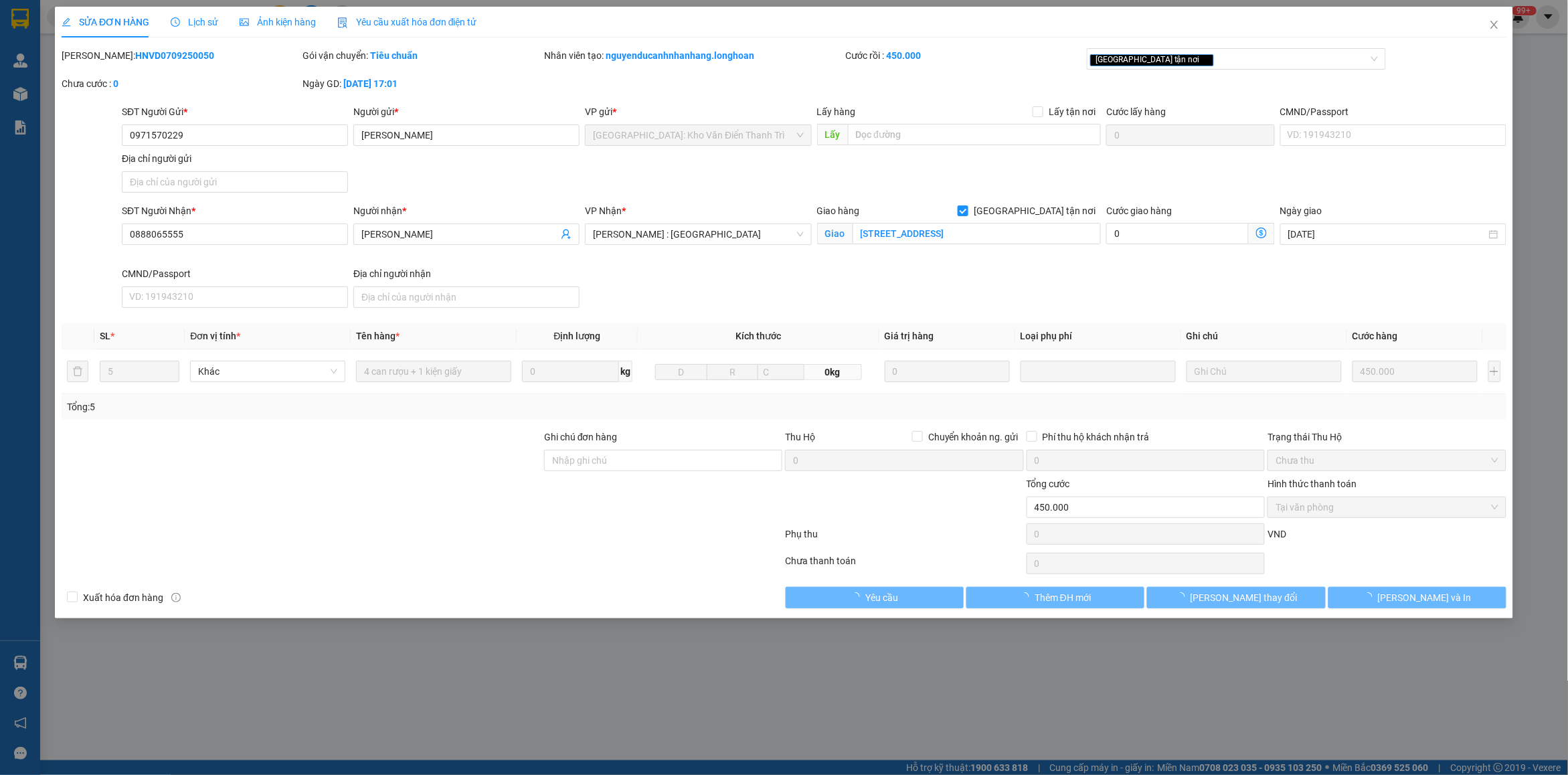
click at [192, 22] on span "Lịch sử" at bounding box center [194, 22] width 47 height 10
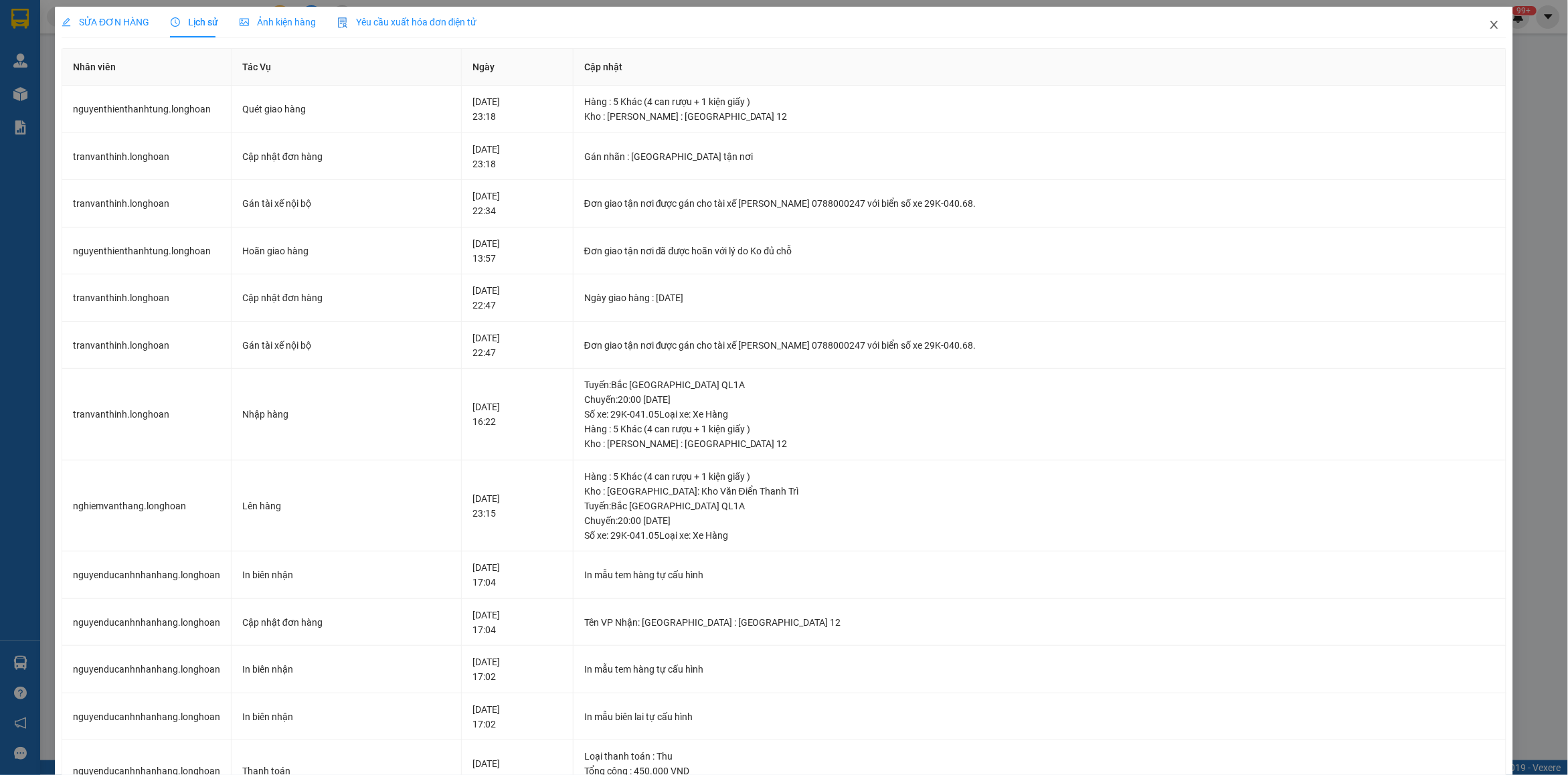
drag, startPoint x: 1478, startPoint y: 28, endPoint x: 385, endPoint y: 28, distance: 1093.0
click at [1489, 28] on icon "close" at bounding box center [1494, 24] width 10 height 10
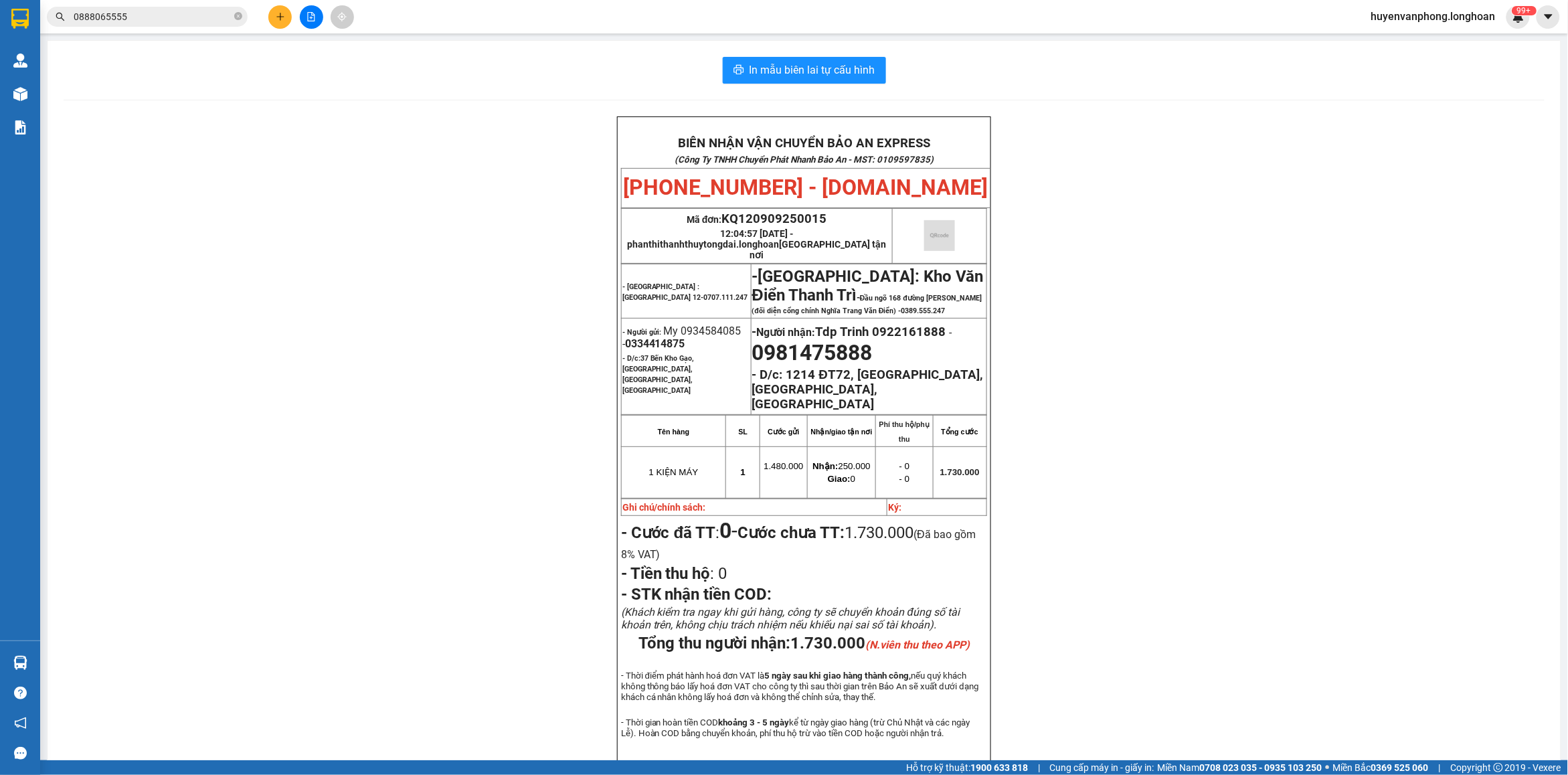
click at [233, 18] on span "0888065555" at bounding box center [146, 17] width 201 height 20
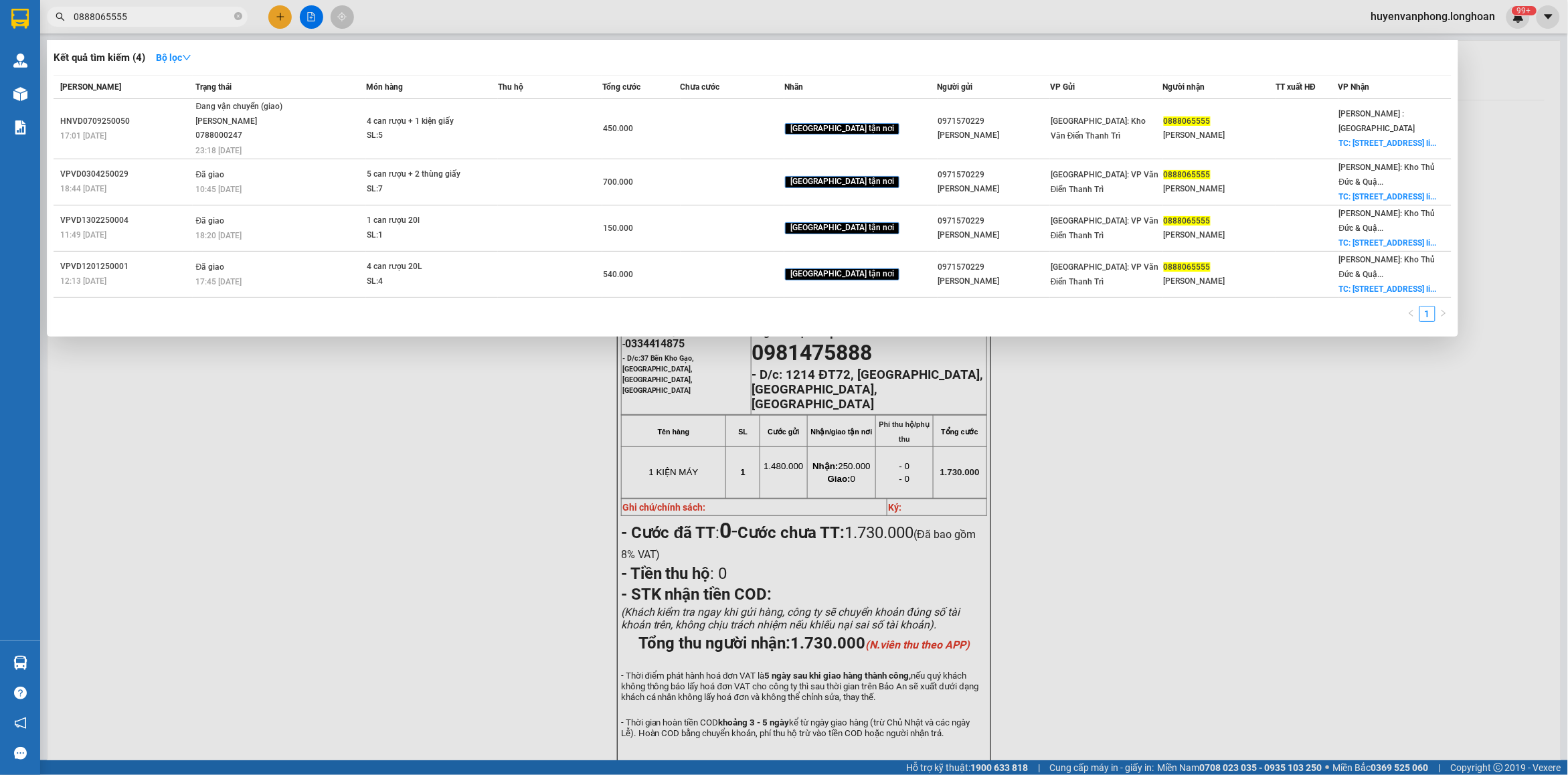
click at [203, 15] on input "0888065555" at bounding box center [153, 16] width 158 height 15
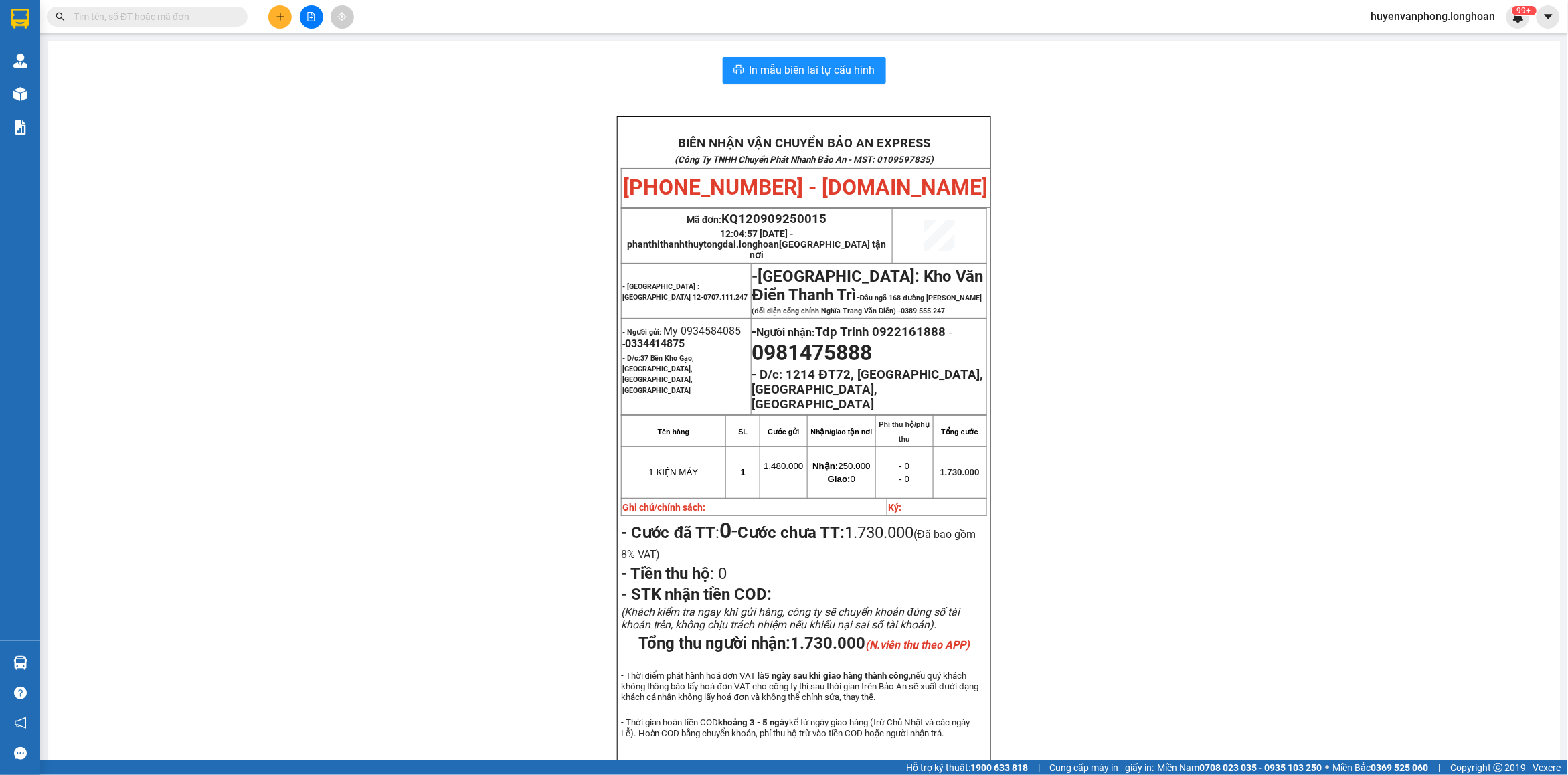
paste input "0979226653"
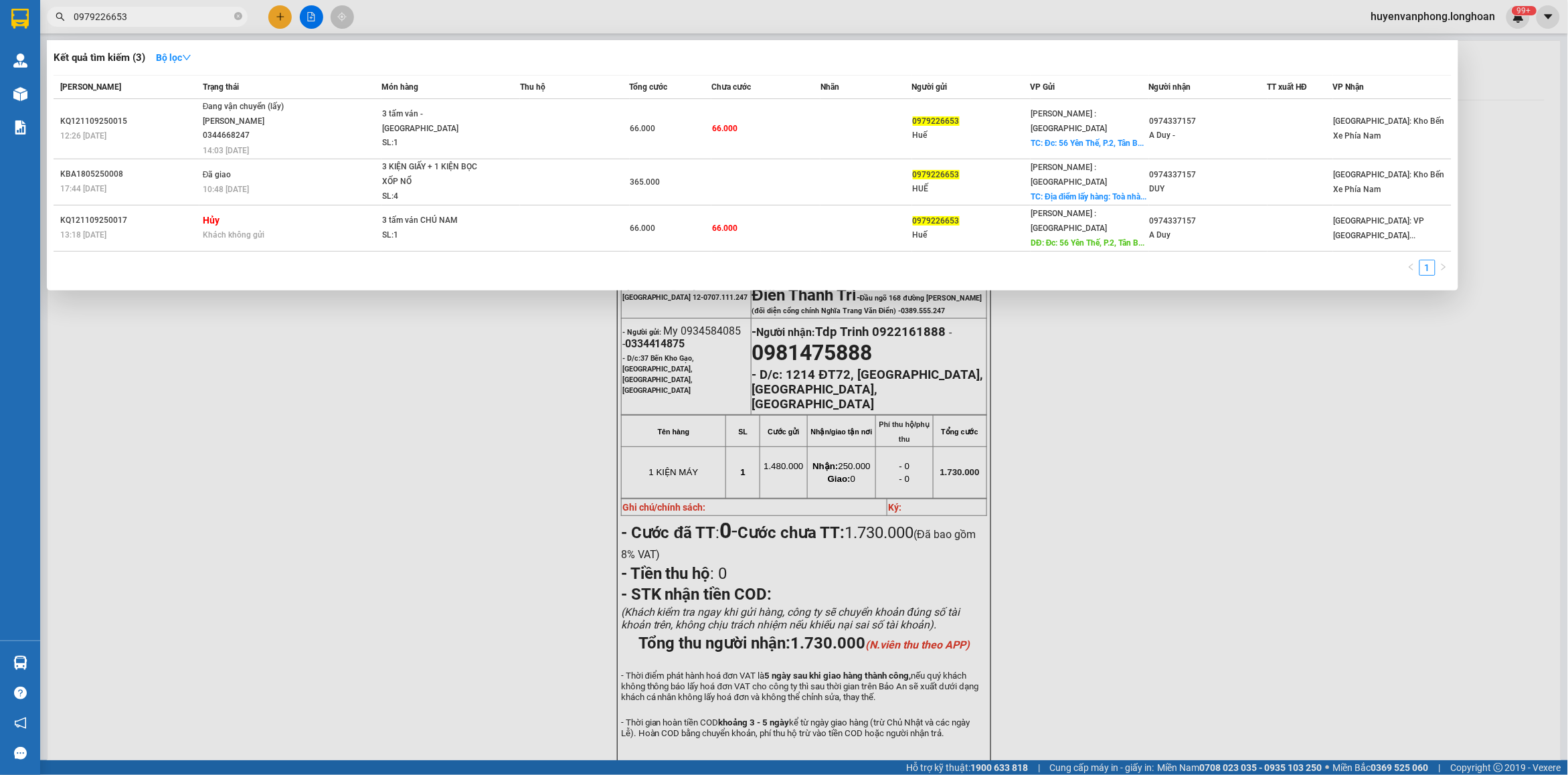
type input "0979226653"
click at [172, 17] on input "0979226653" at bounding box center [153, 16] width 158 height 15
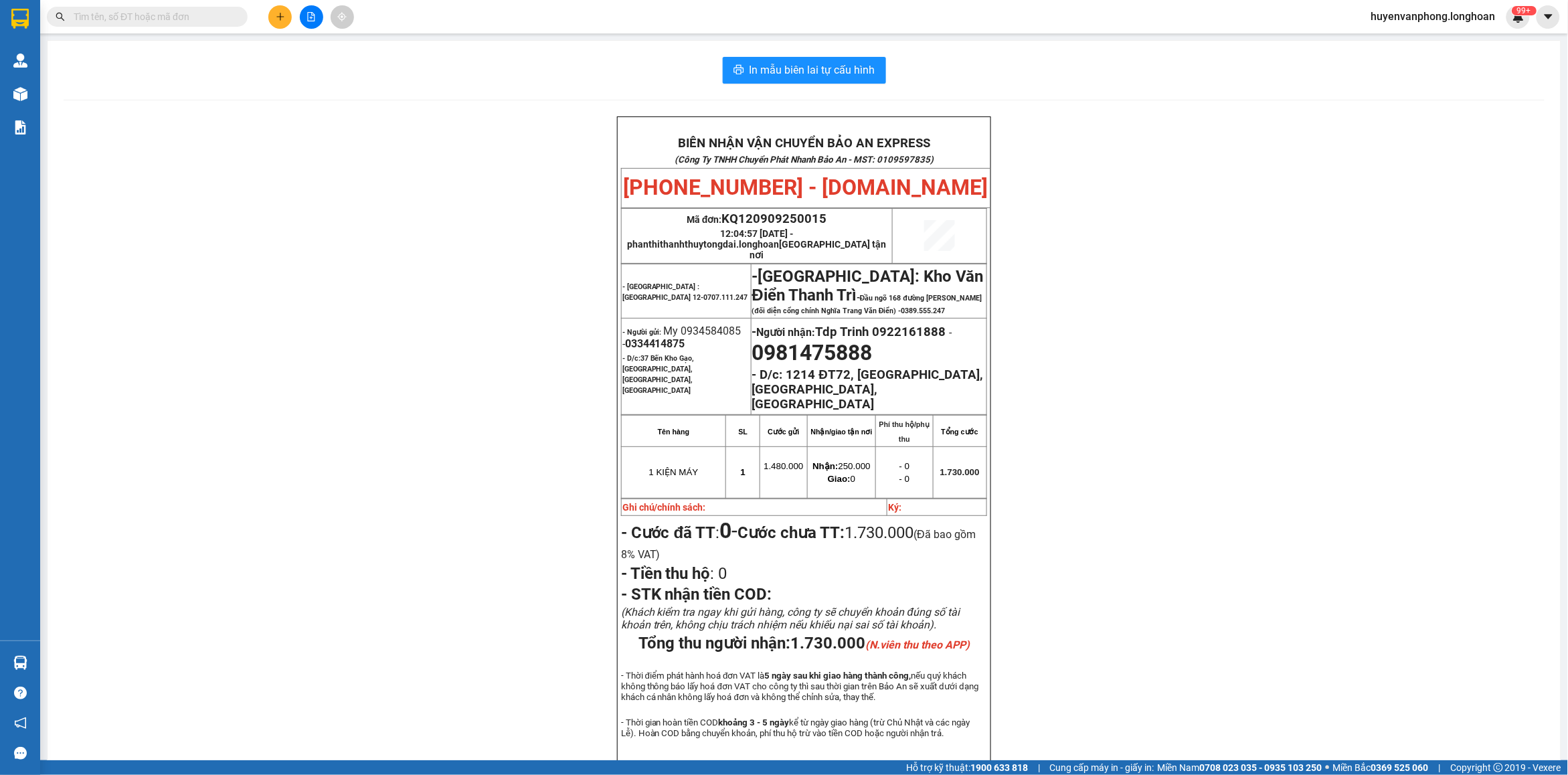
paste input "0358975968"
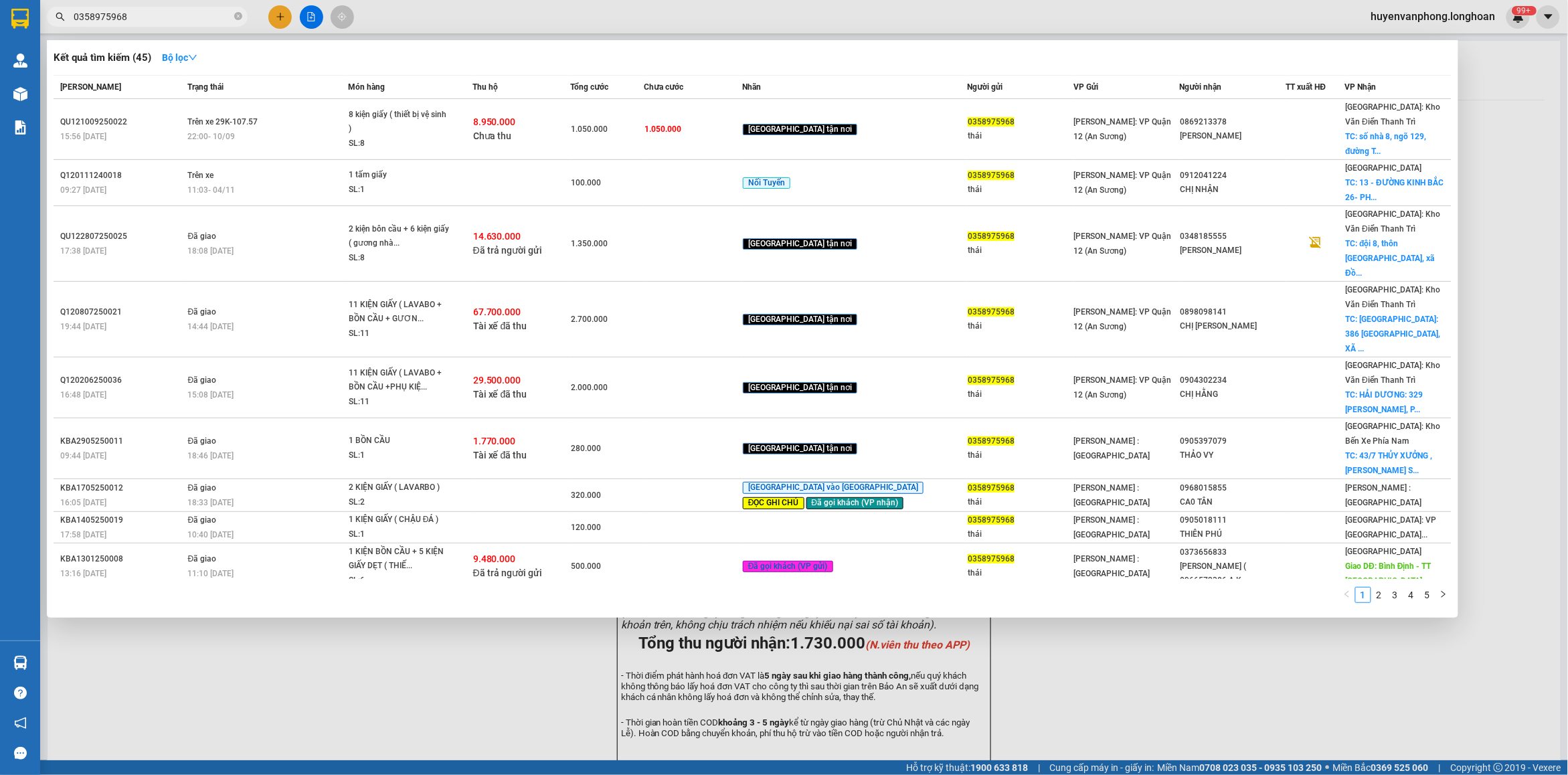
type input "0358975968"
drag, startPoint x: 238, startPoint y: 19, endPoint x: 178, endPoint y: 19, distance: 60.0
click at [237, 19] on icon "close-circle" at bounding box center [238, 16] width 8 height 8
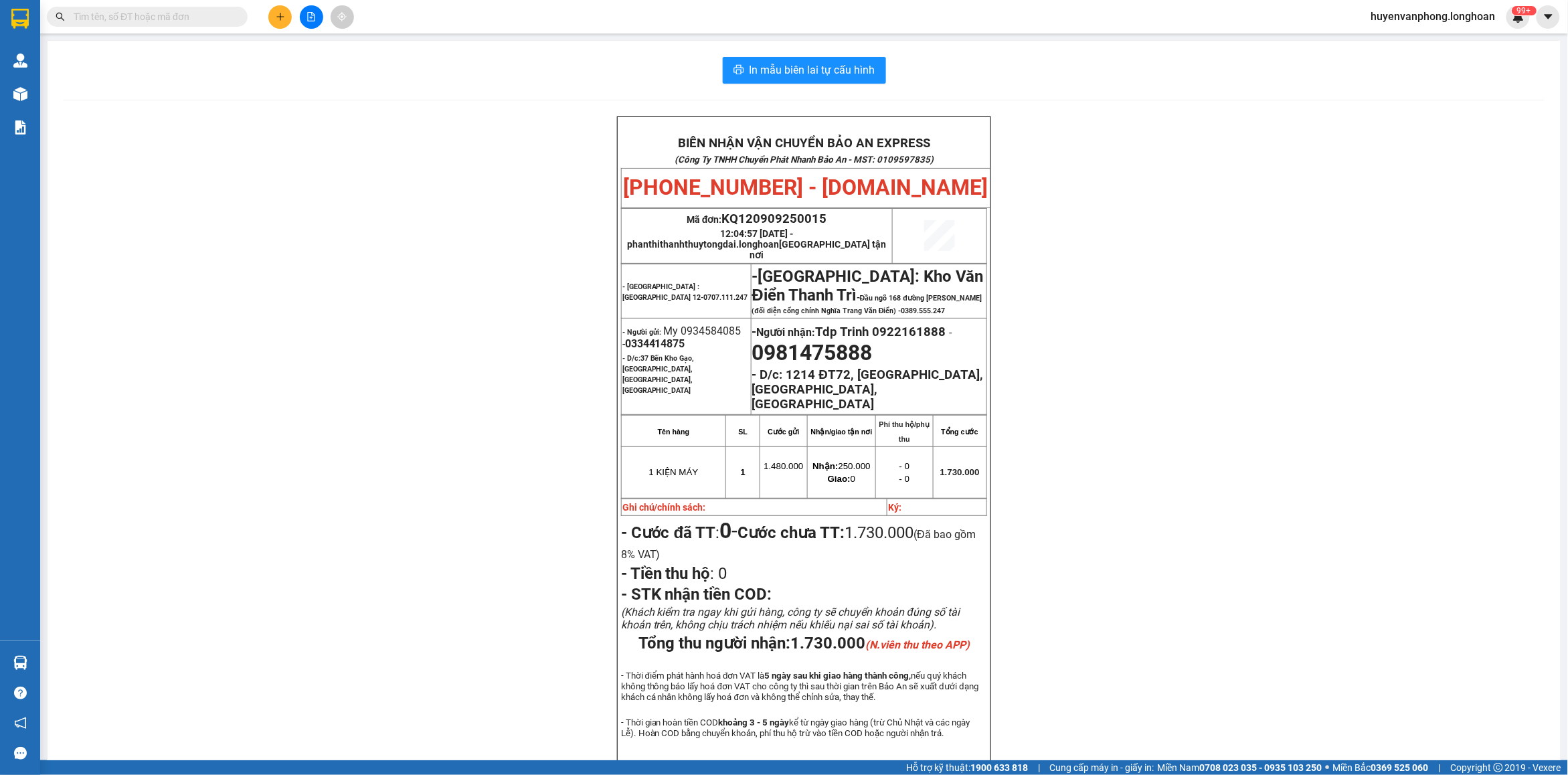
click at [178, 19] on input "text" at bounding box center [153, 16] width 158 height 15
paste input "0979226653"
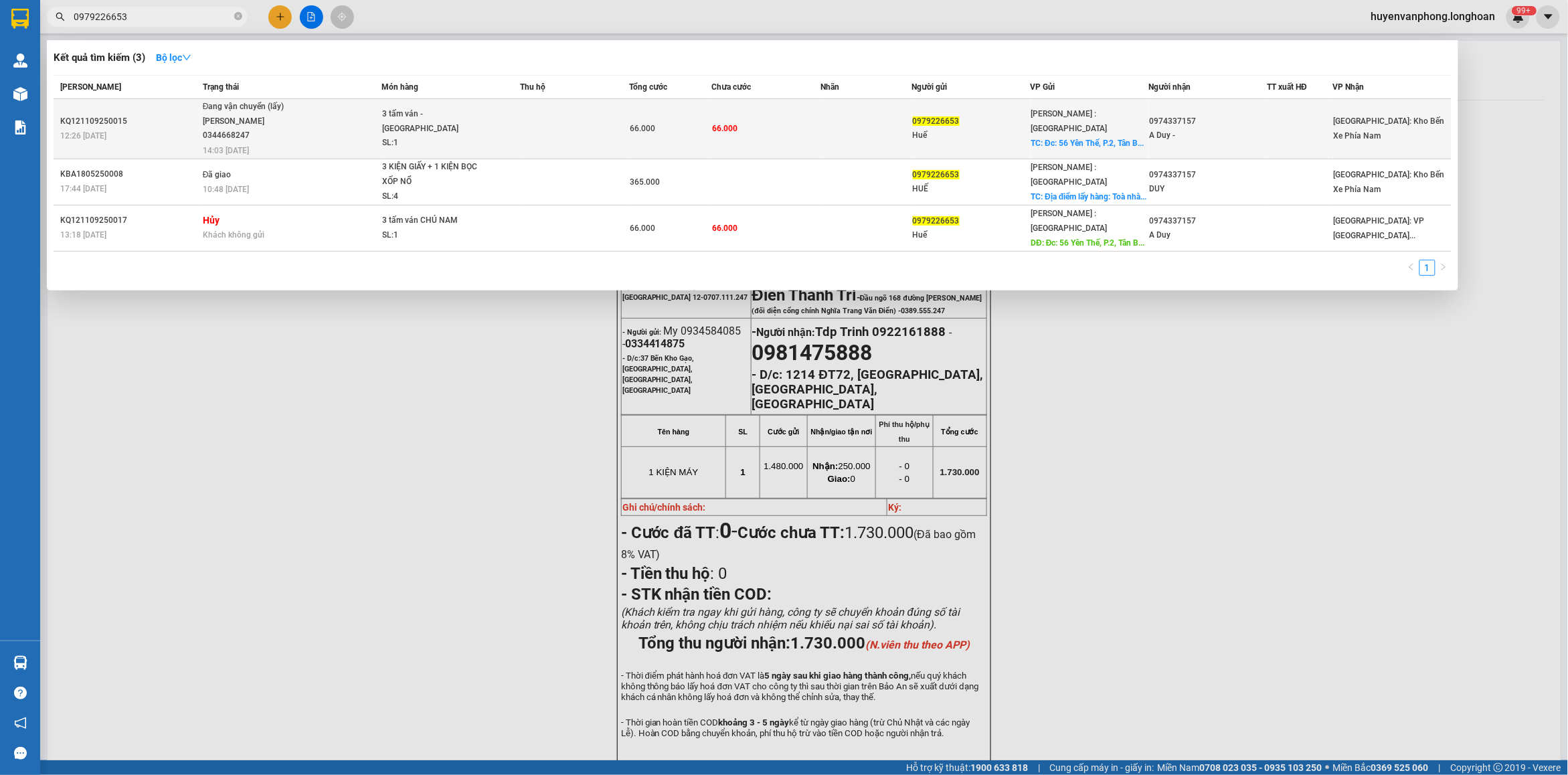
type input "0979226653"
click at [437, 136] on div "SL: 1" at bounding box center [432, 143] width 101 height 15
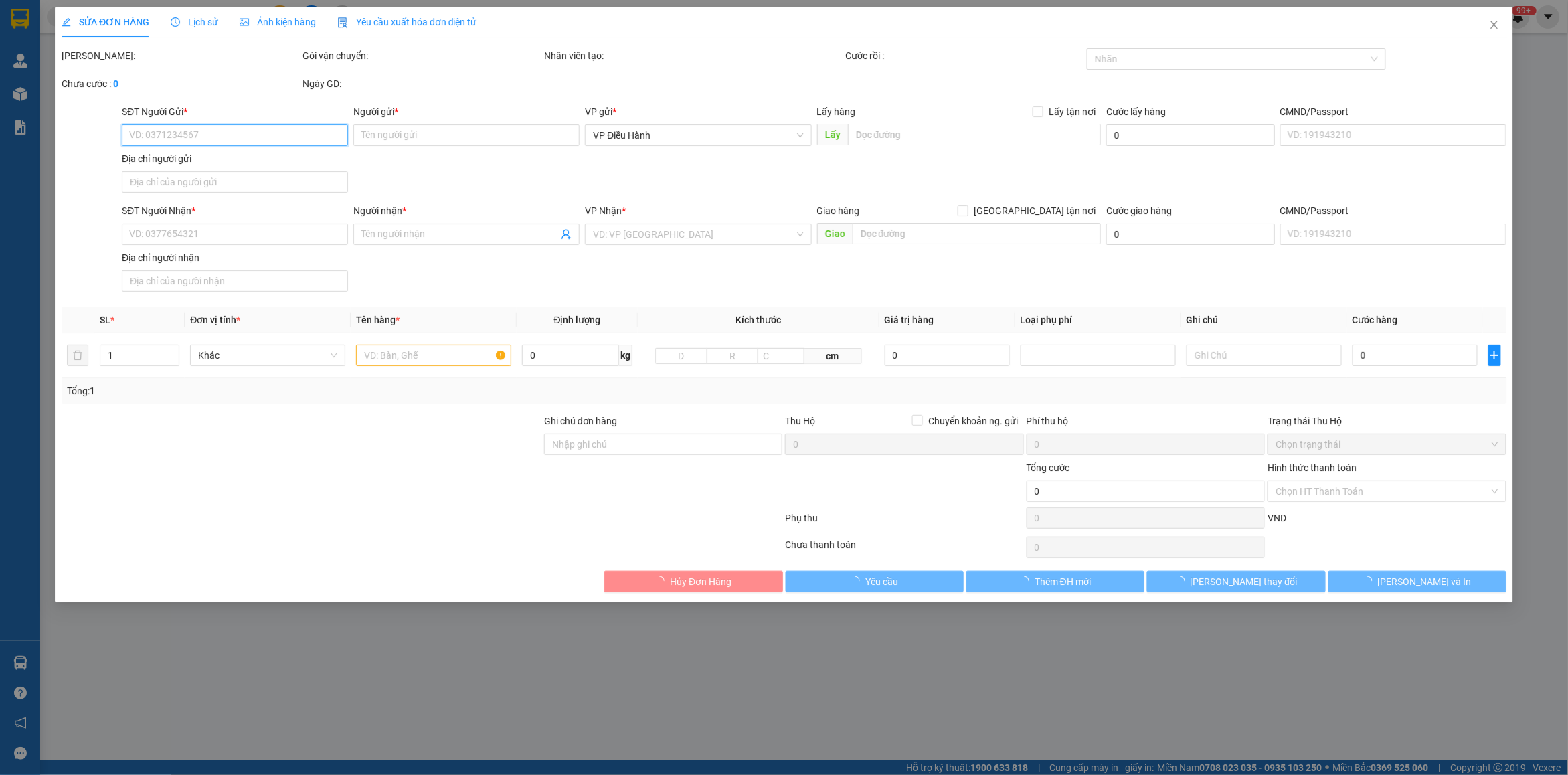
type input "0979226653"
type input "Huế"
checkbox input "true"
type input "Đc: 56 Yên Thế, P.2, [GEOGRAPHIC_DATA]"
type input "0974337157"
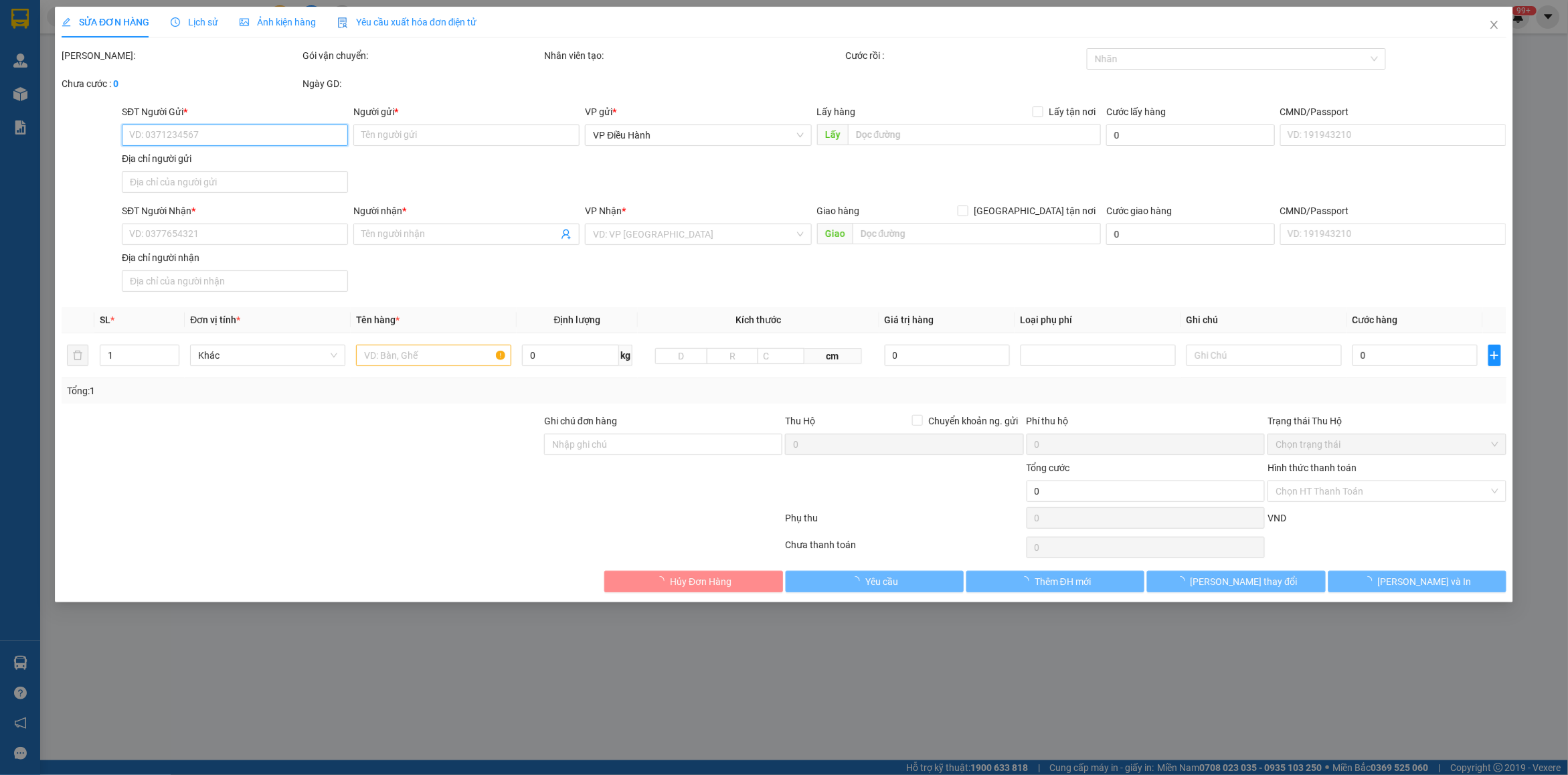
type input "A Duy -"
type input "66.000"
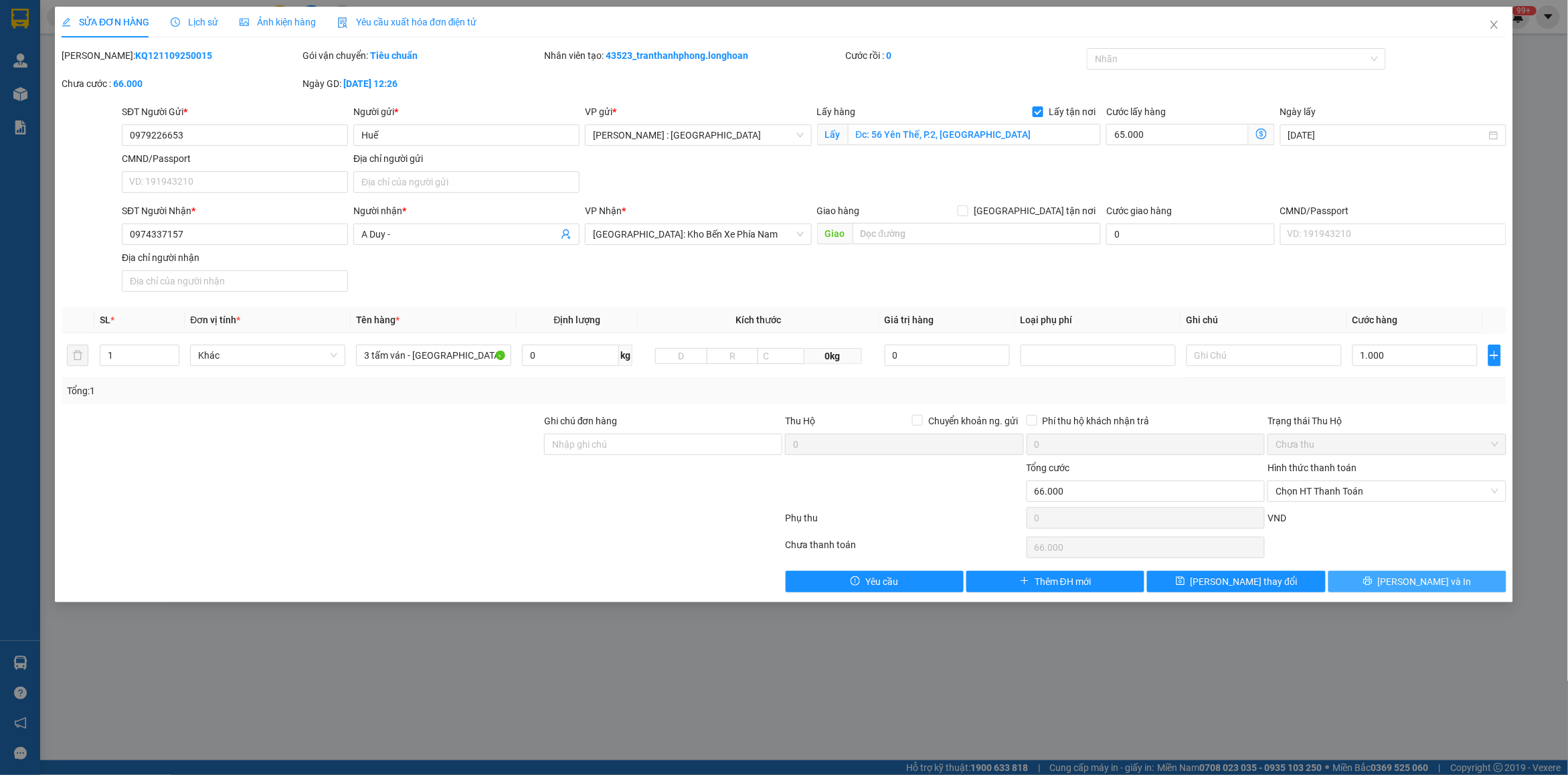
click at [1409, 589] on span "[PERSON_NAME] và In" at bounding box center [1424, 581] width 94 height 15
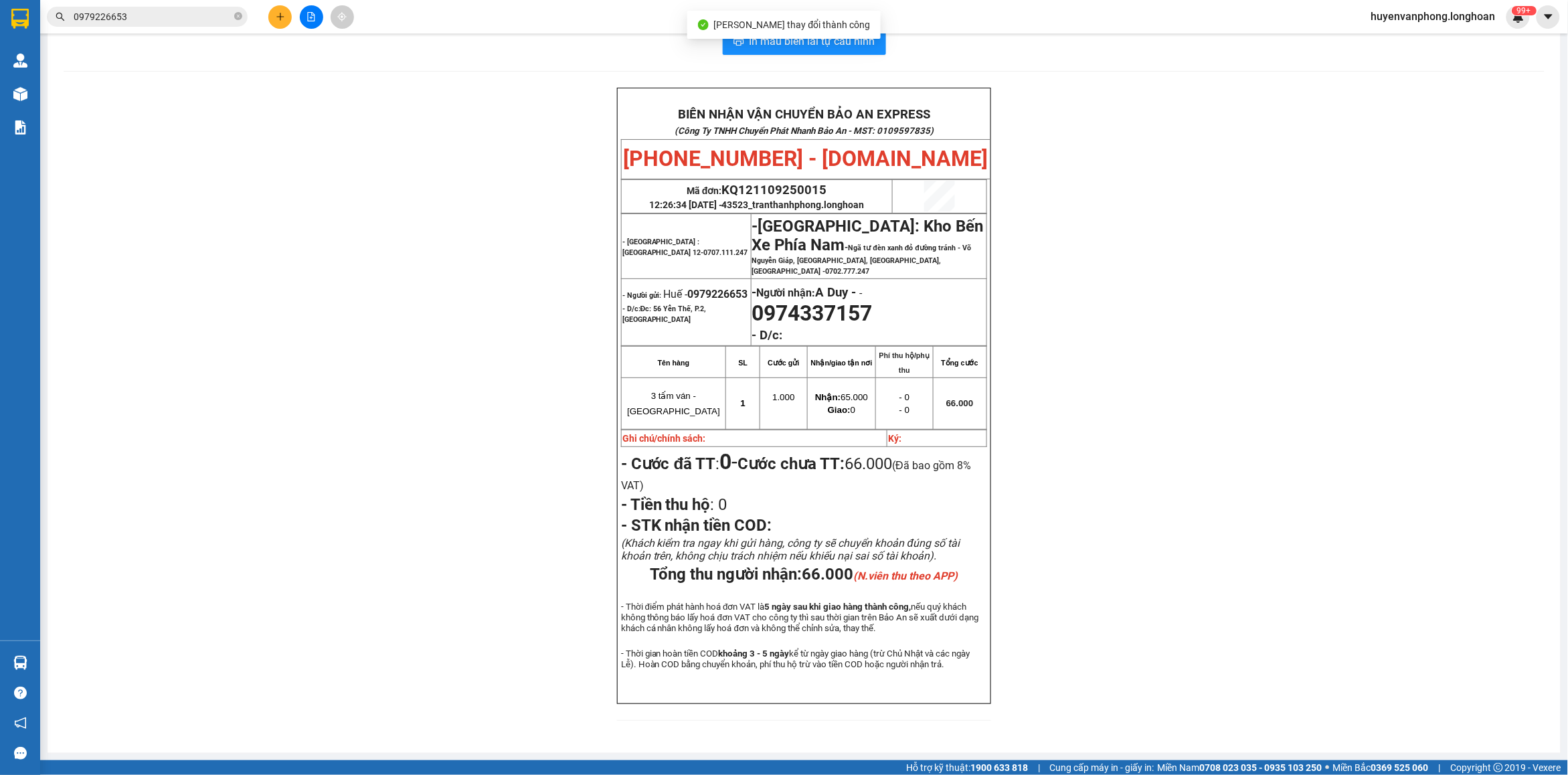
scroll to position [72, 0]
click at [169, 15] on input "0979226653" at bounding box center [153, 16] width 158 height 15
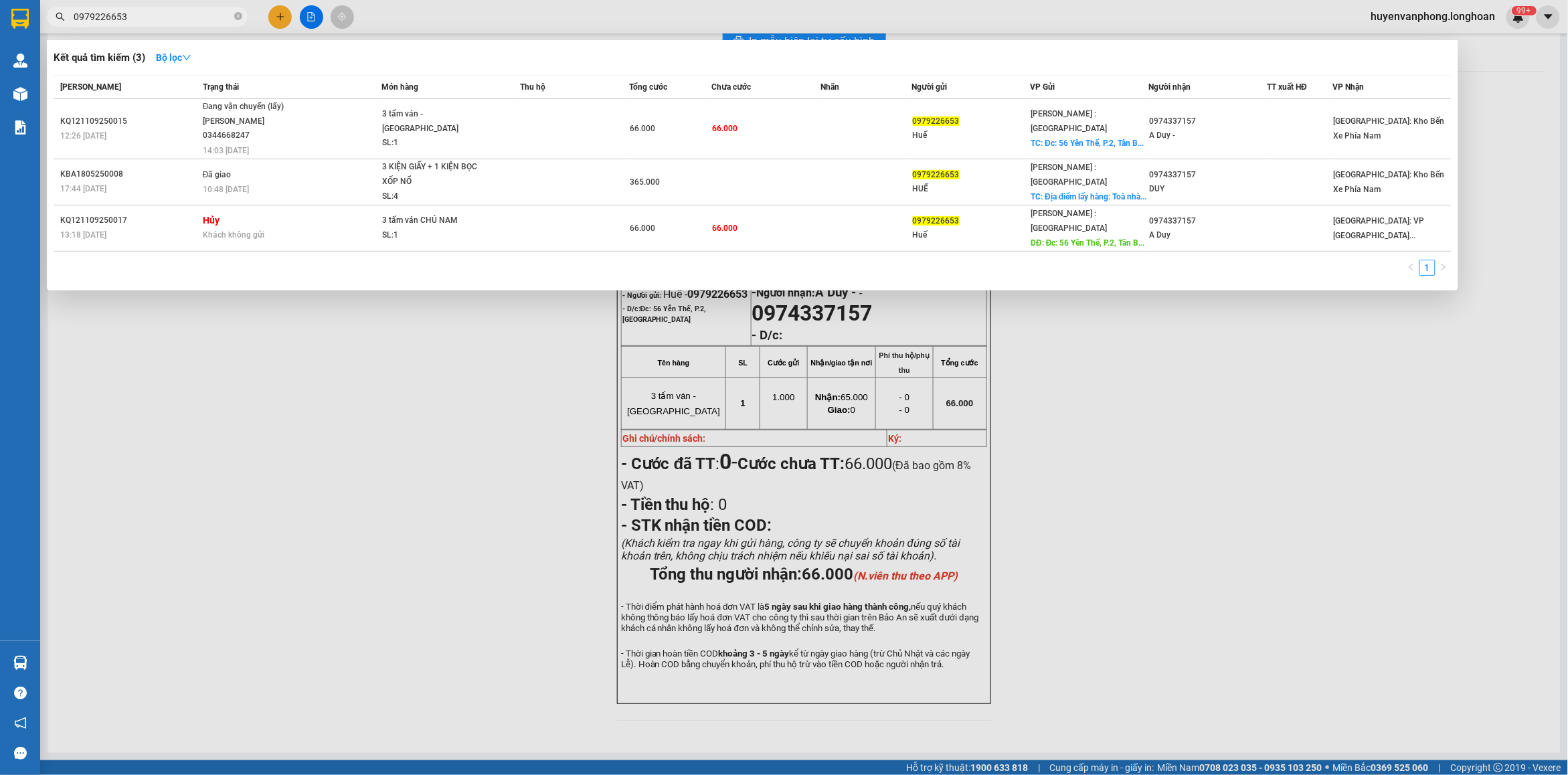
click at [169, 15] on input "0979226653" at bounding box center [153, 16] width 158 height 15
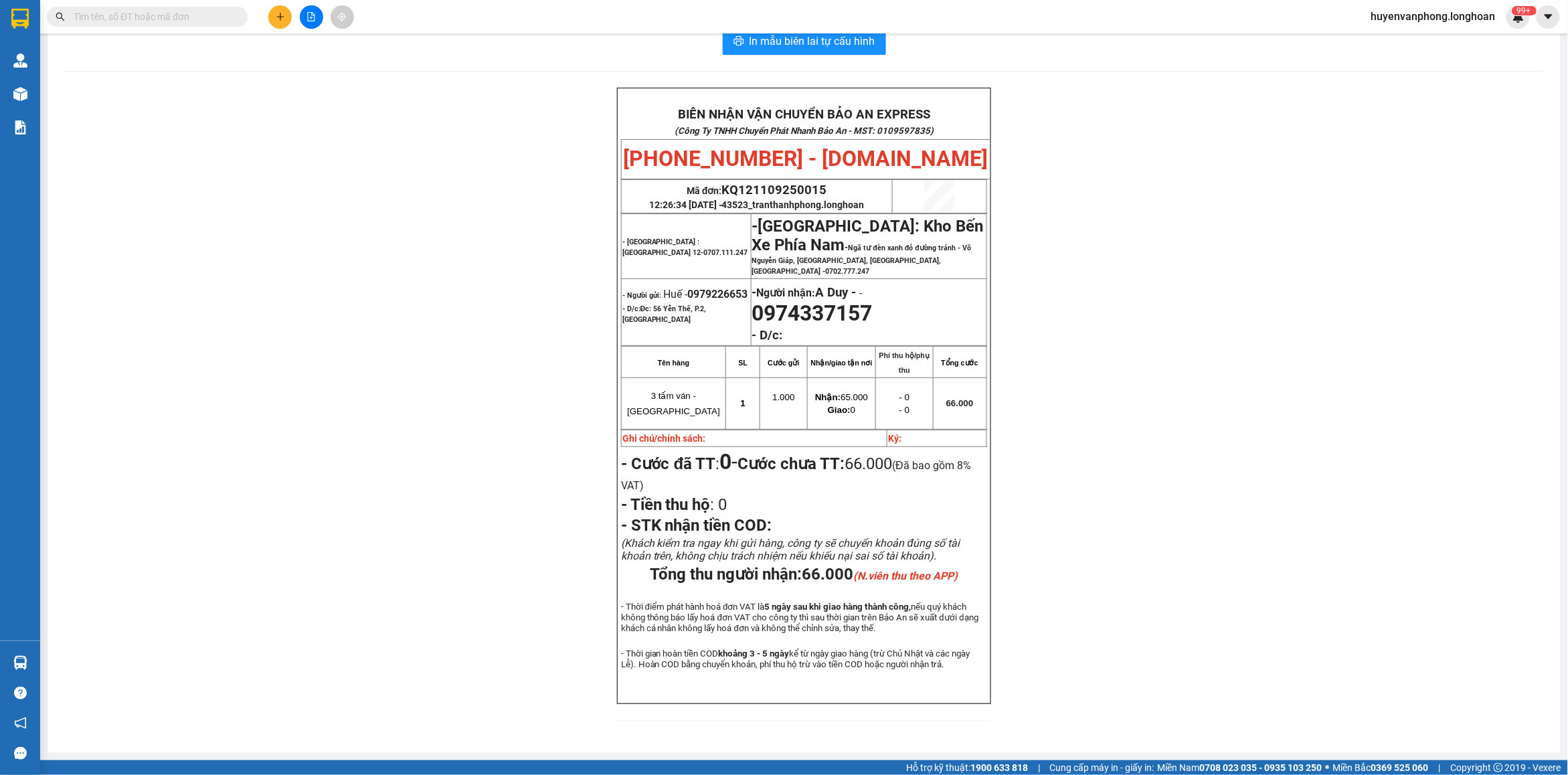
paste input "098 3679706"
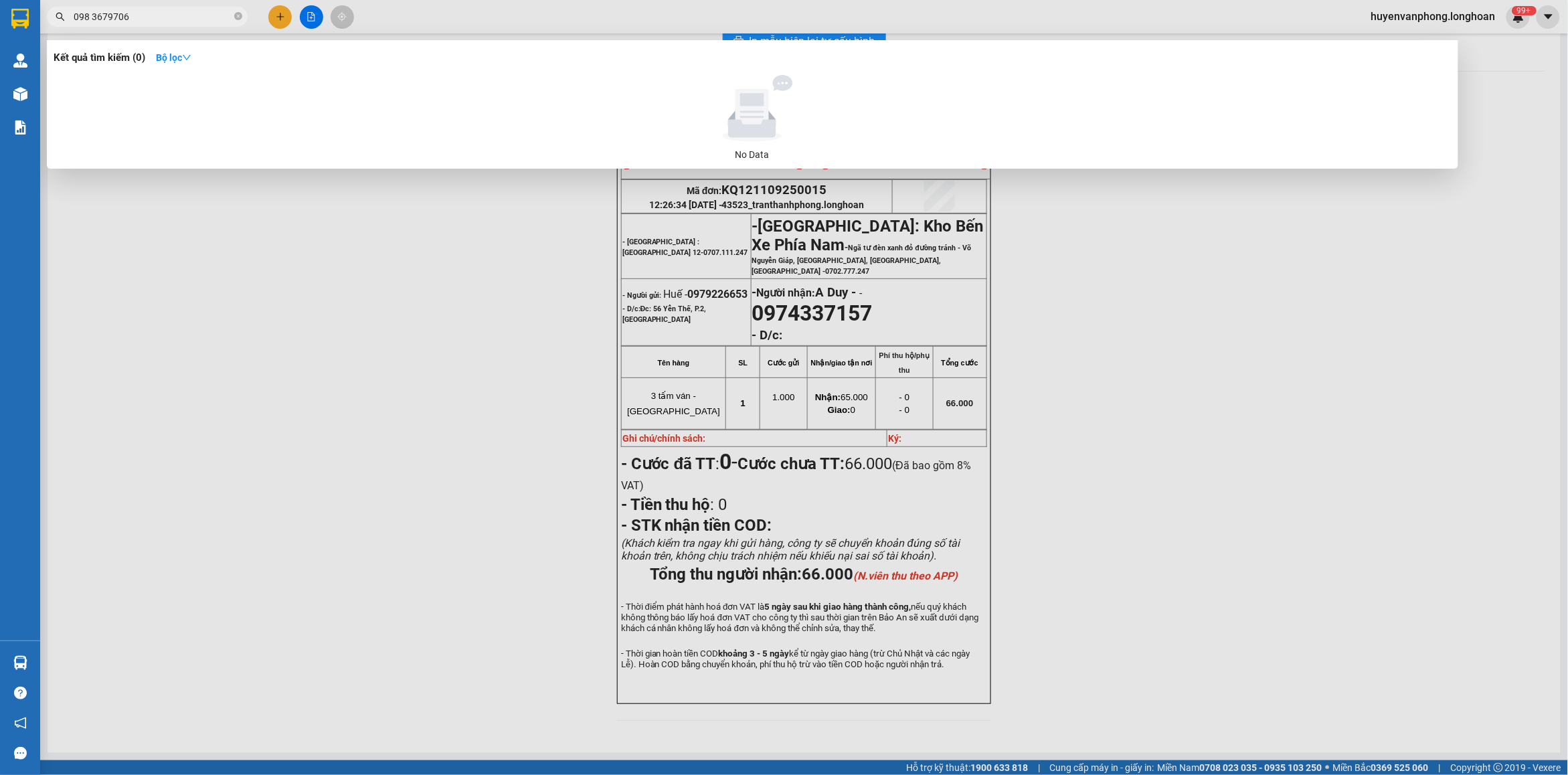
click at [92, 15] on input "098 3679706" at bounding box center [153, 16] width 158 height 15
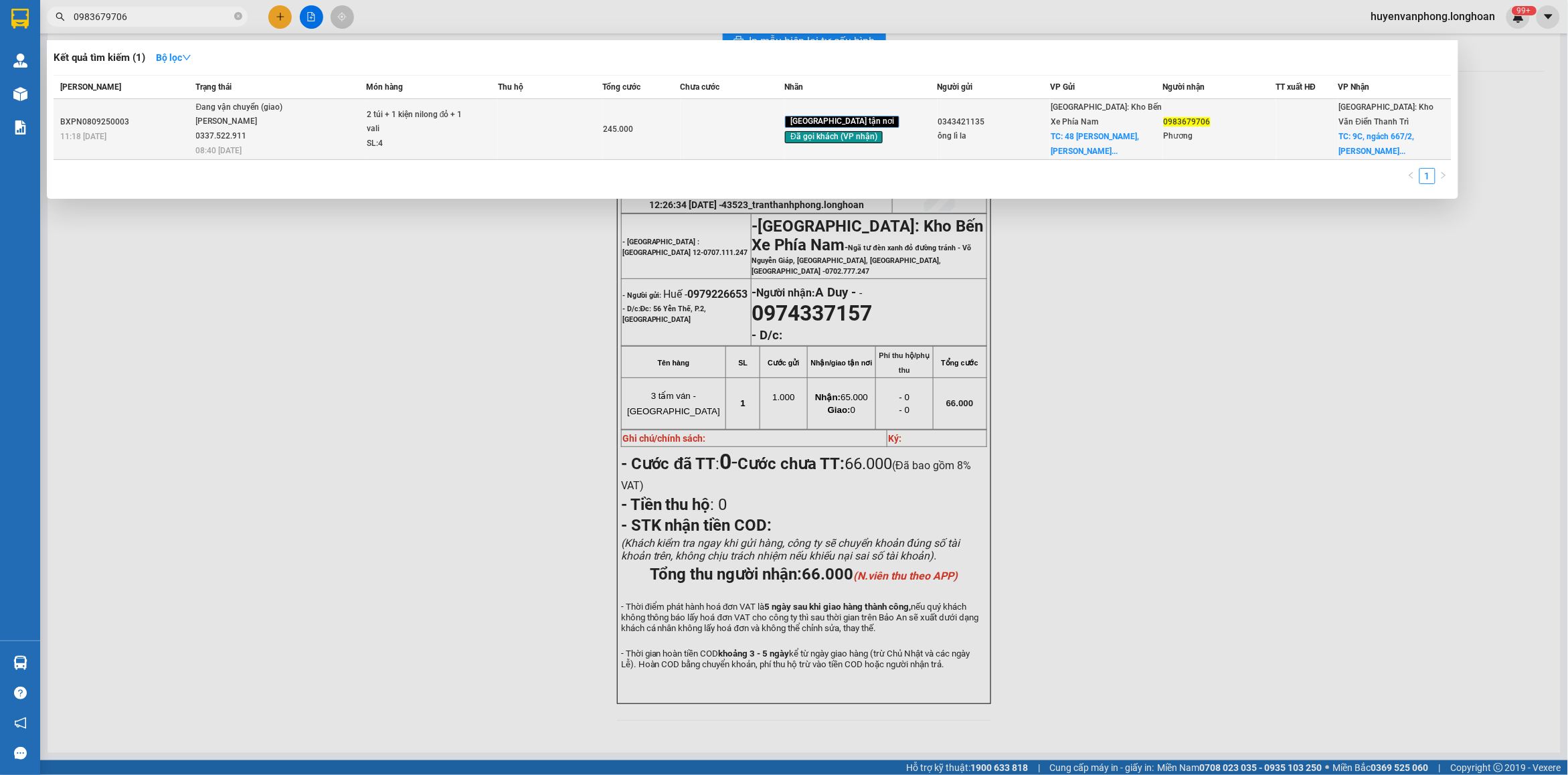
type input "0983679706"
click at [439, 129] on div "2 túi + 1 kiện nilong đỏ + 1 vali" at bounding box center [416, 122] width 101 height 28
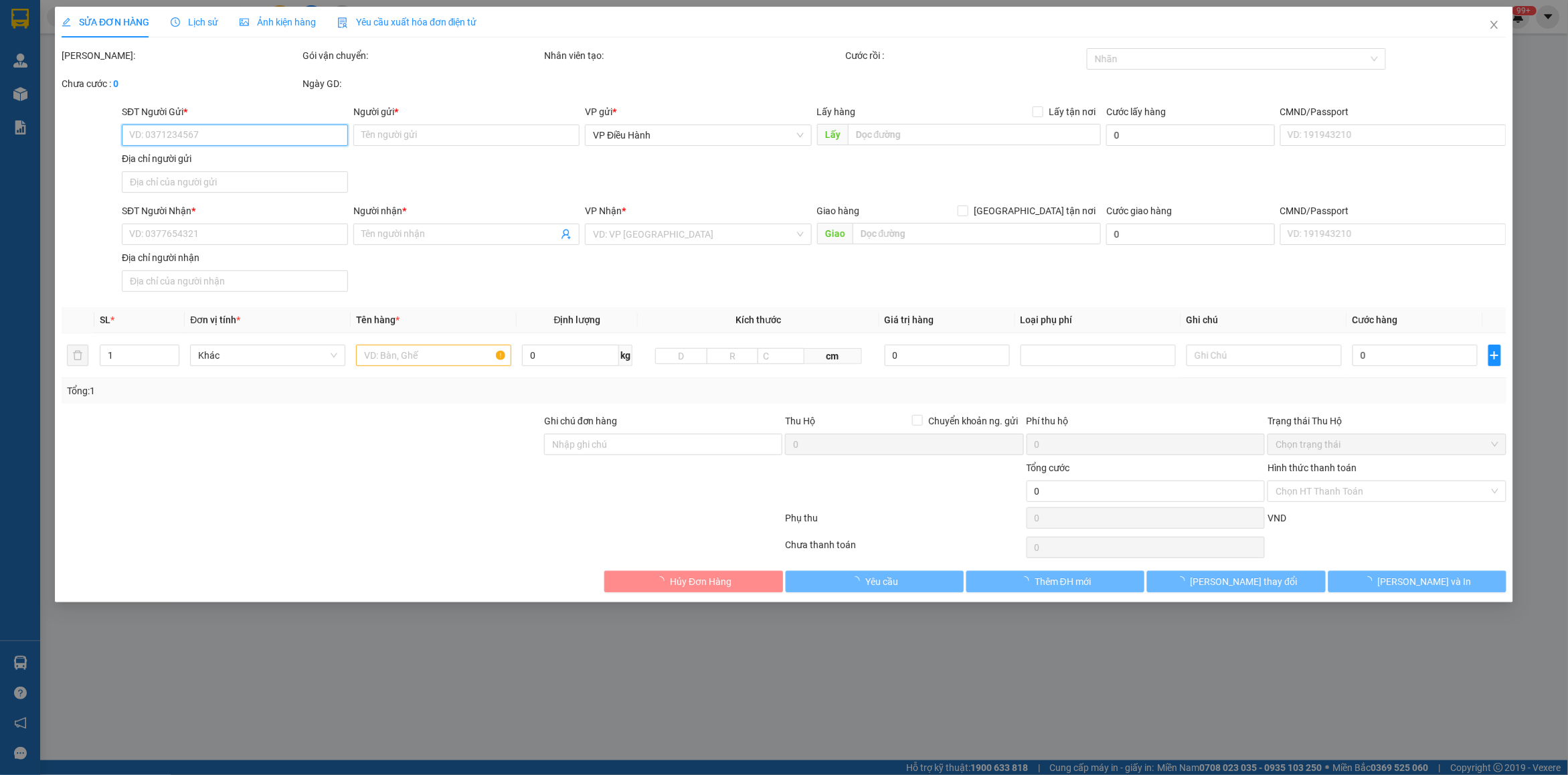
type input "0343421135"
type input "ông lì la"
checkbox input "true"
type input "48 [PERSON_NAME], [GEOGRAPHIC_DATA], [GEOGRAPHIC_DATA]"
type input "65.000"
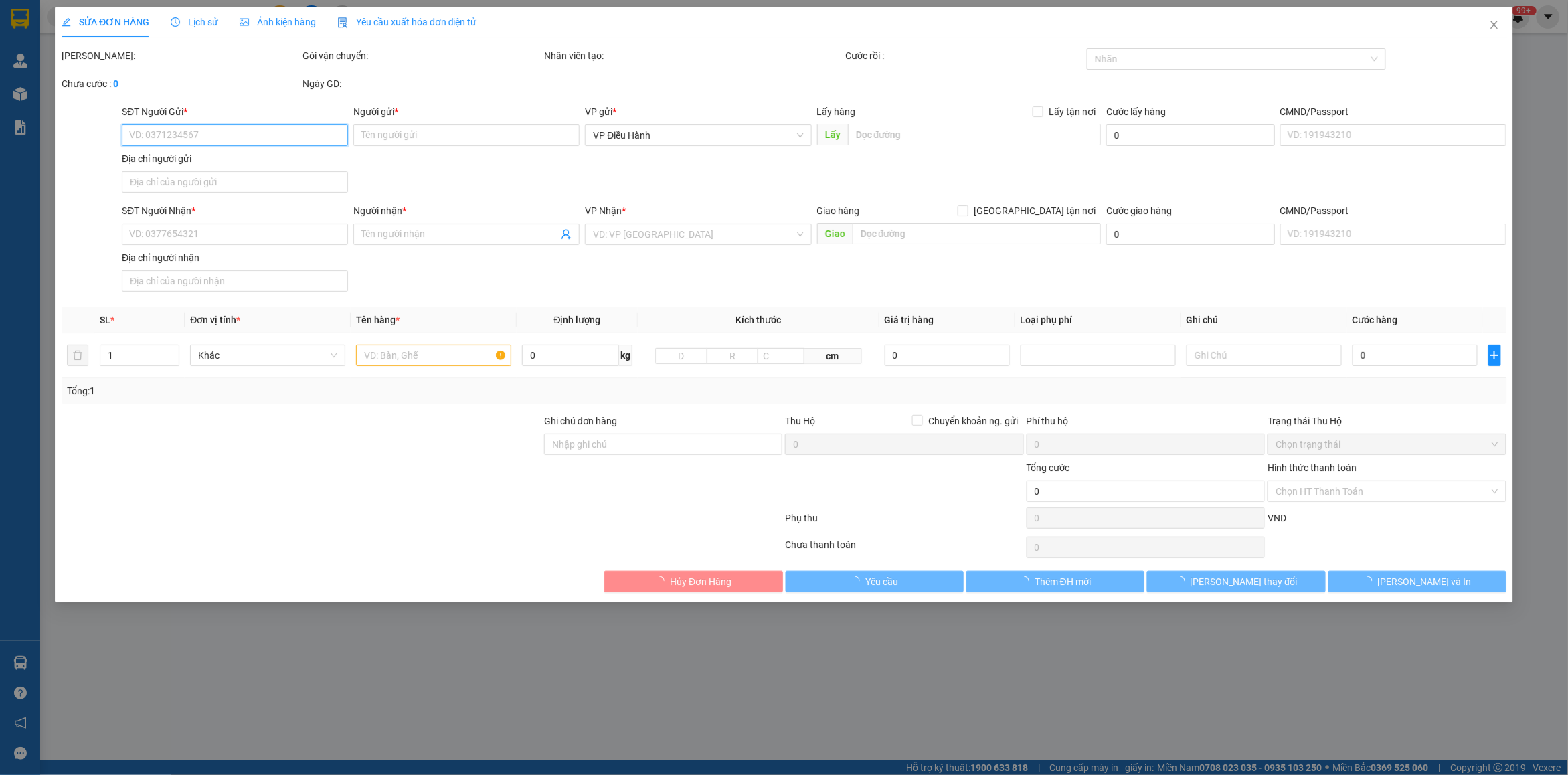
type input "0983679706"
type input "Phương"
checkbox input "true"
type input "[STREET_ADDRESS][PERSON_NAME]"
type input "245.000"
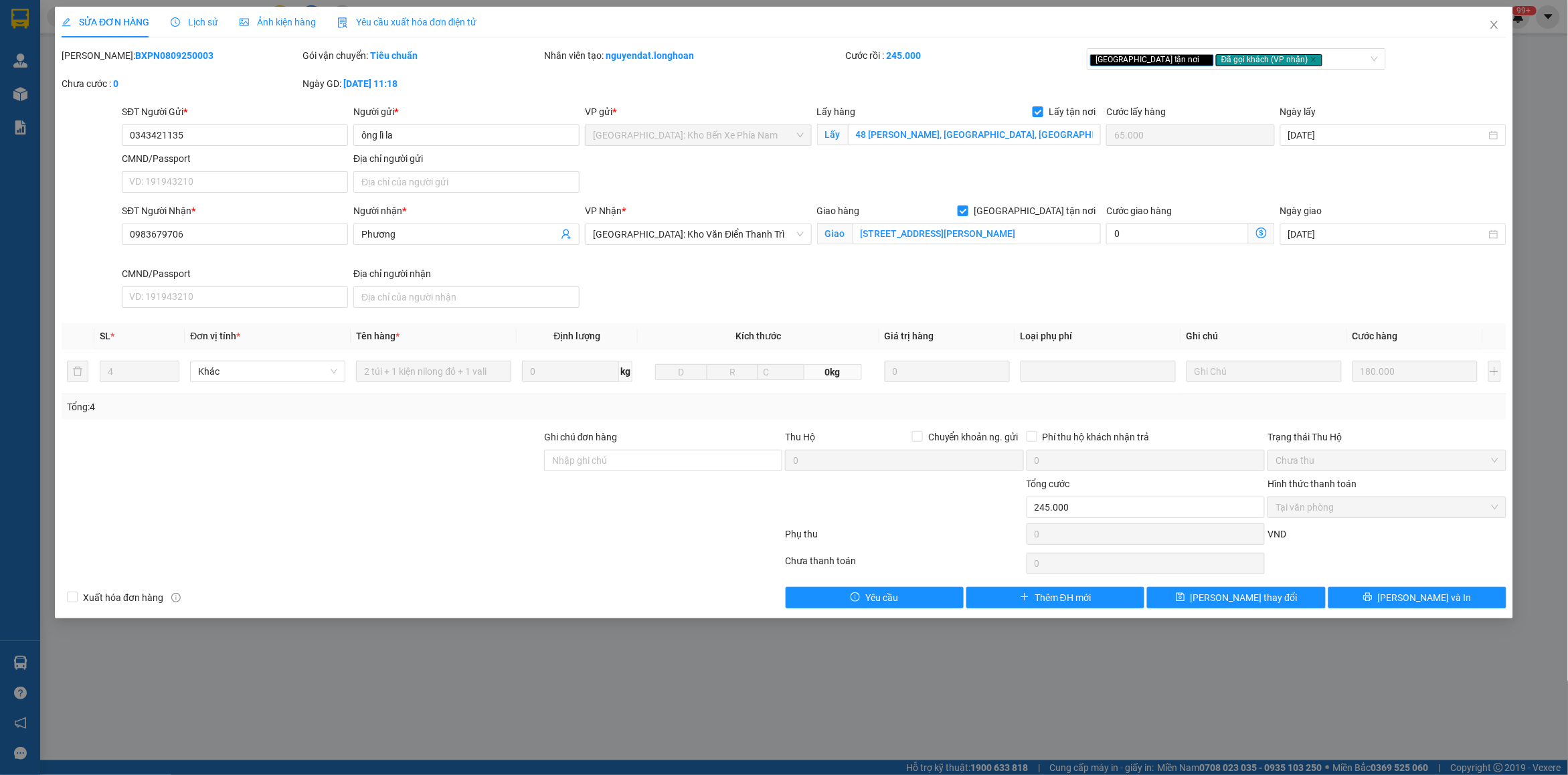
click at [172, 17] on icon "clock-circle" at bounding box center [175, 22] width 9 height 9
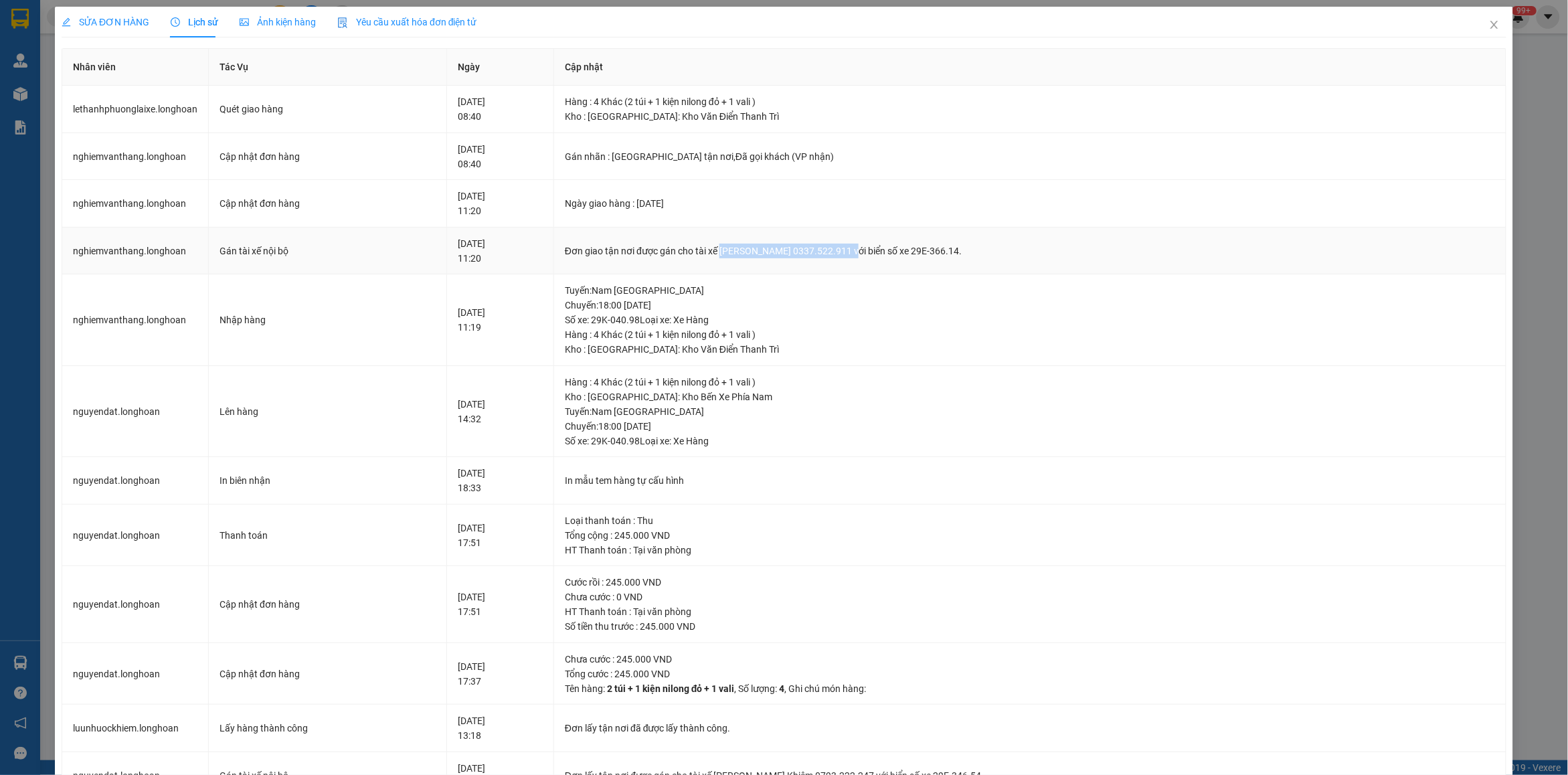
drag, startPoint x: 761, startPoint y: 252, endPoint x: 888, endPoint y: 251, distance: 127.0
click at [888, 251] on div "Đơn giao tận nơi được gán cho tài xế [PERSON_NAME] 0337.522.911 với biển số xe …" at bounding box center [1030, 251] width 930 height 15
copy div "[PERSON_NAME] 0337.522.911"
click at [1355, 28] on div "SỬA ĐƠN HÀNG Lịch sử Ảnh kiện hàng Yêu cầu xuất hóa đơn điện tử" at bounding box center [784, 22] width 1444 height 31
click at [1476, 24] on span "Close" at bounding box center [1494, 26] width 37 height 38
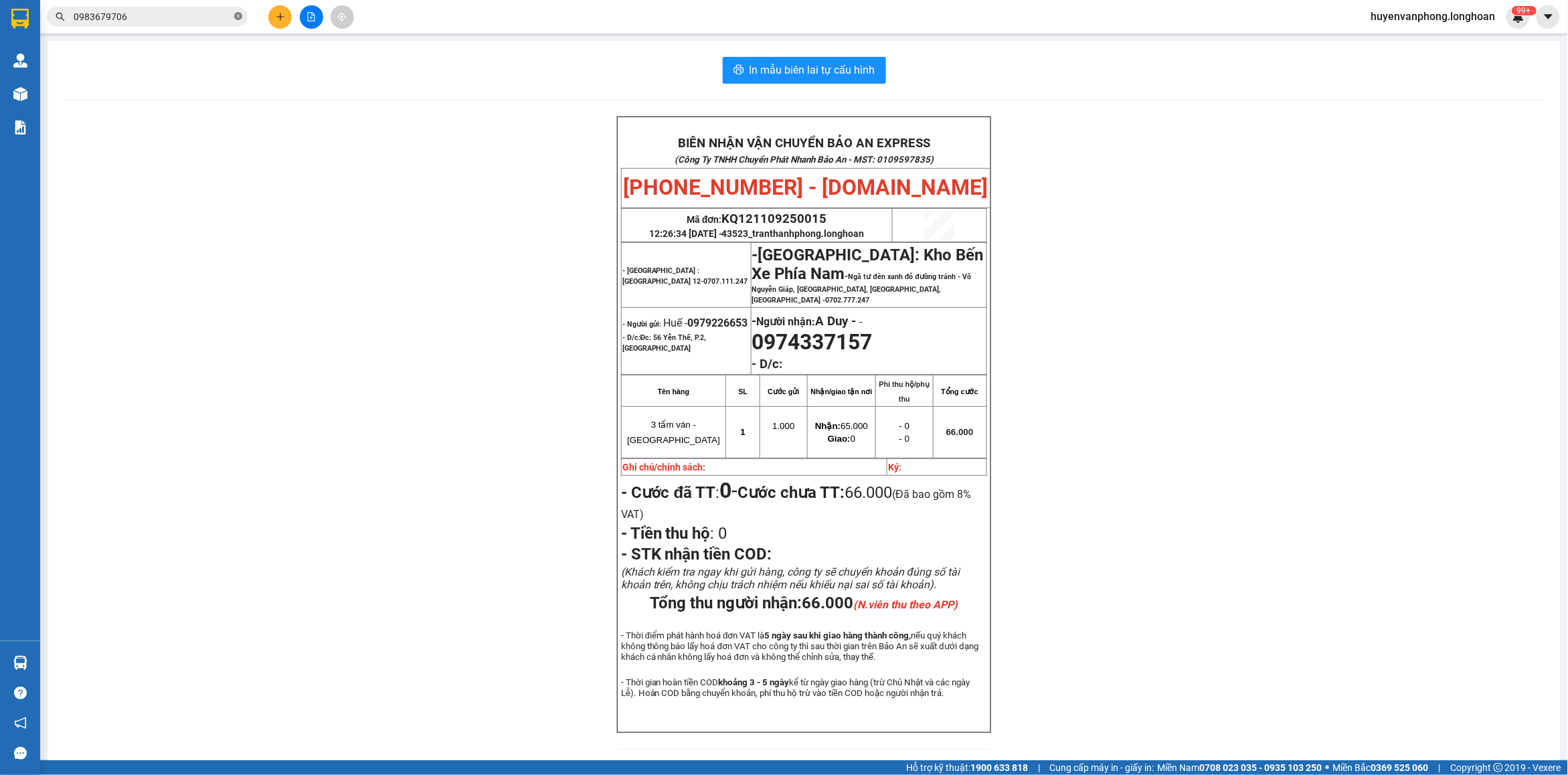
click at [235, 20] on icon "close-circle" at bounding box center [238, 16] width 8 height 8
click at [146, 20] on input "text" at bounding box center [153, 16] width 158 height 15
paste input "0888818801"
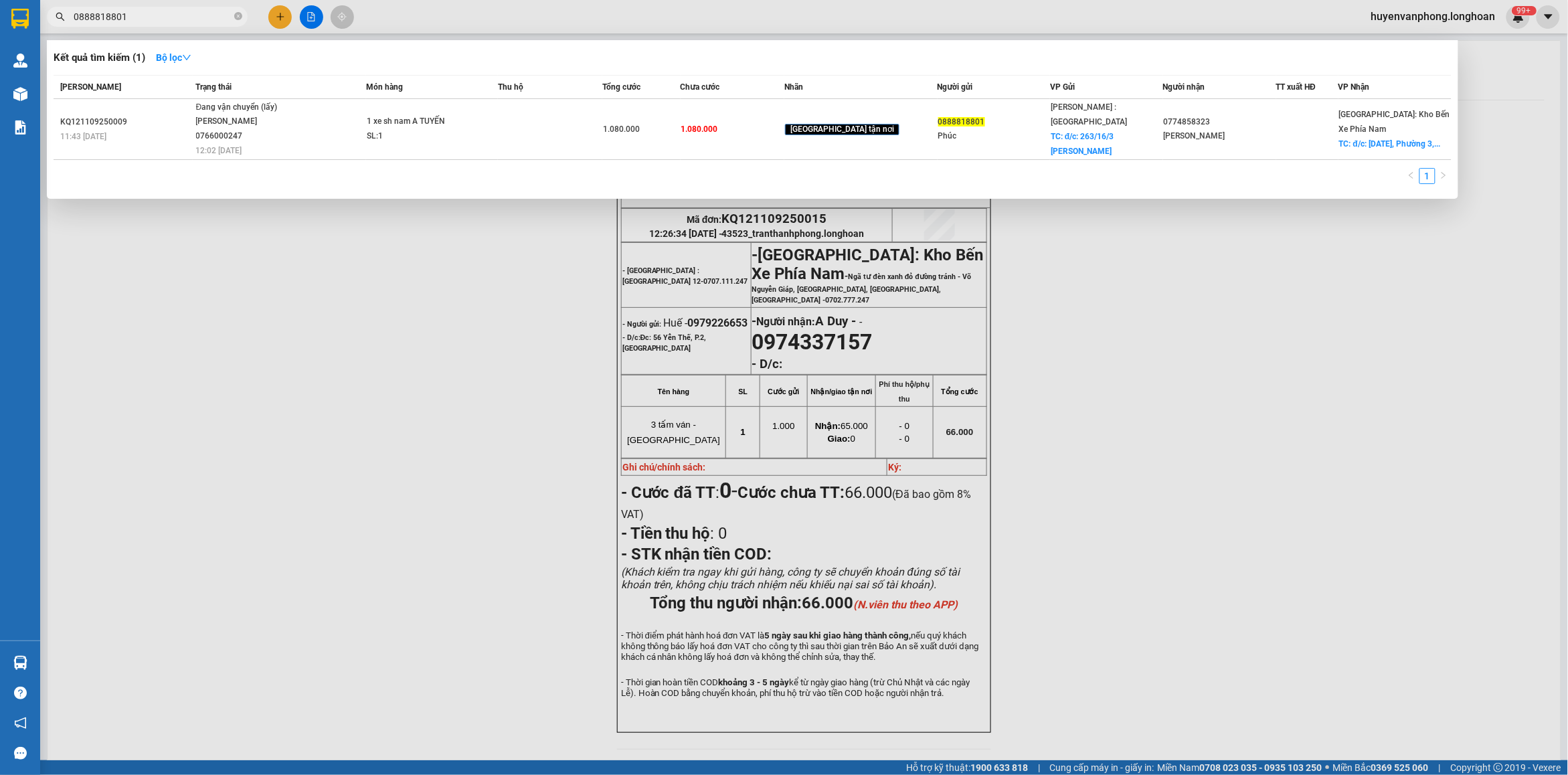
type input "0888818801"
click at [237, 15] on icon "close-circle" at bounding box center [238, 16] width 8 height 8
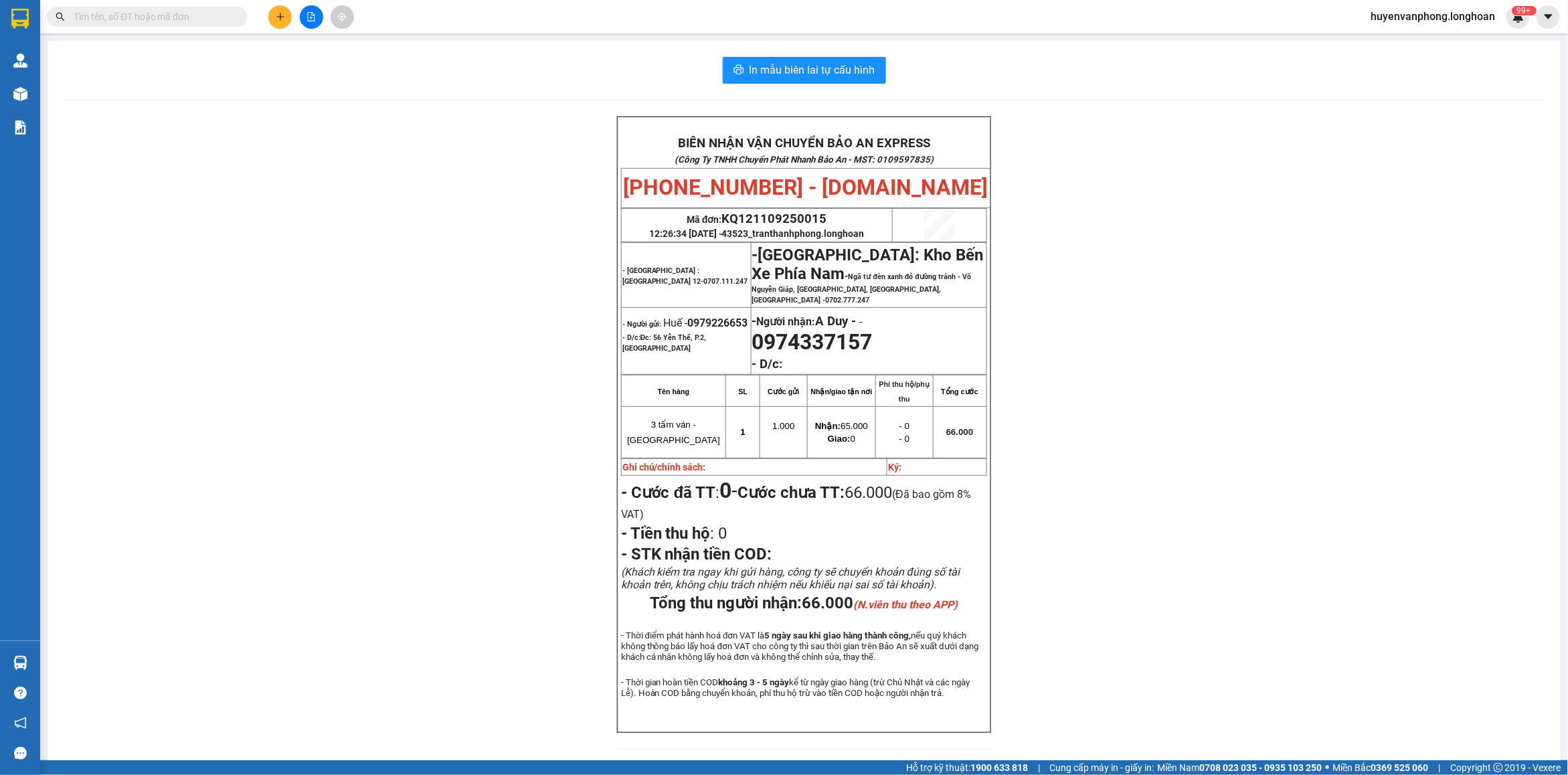
click at [124, 22] on input "text" at bounding box center [153, 16] width 158 height 15
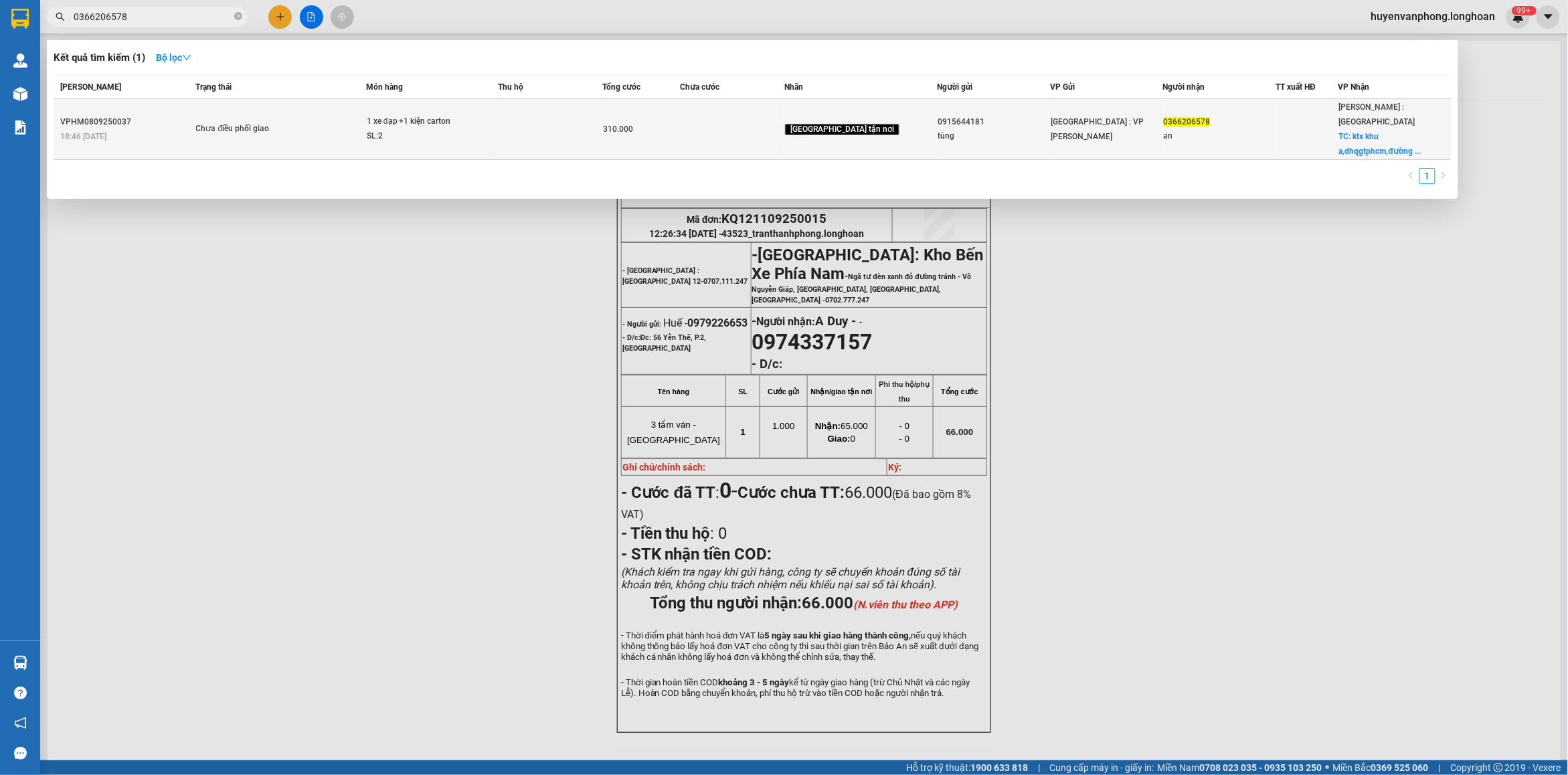
type input "0366206578"
click at [351, 122] on span "Chưa điều phối giao" at bounding box center [280, 128] width 169 height 15
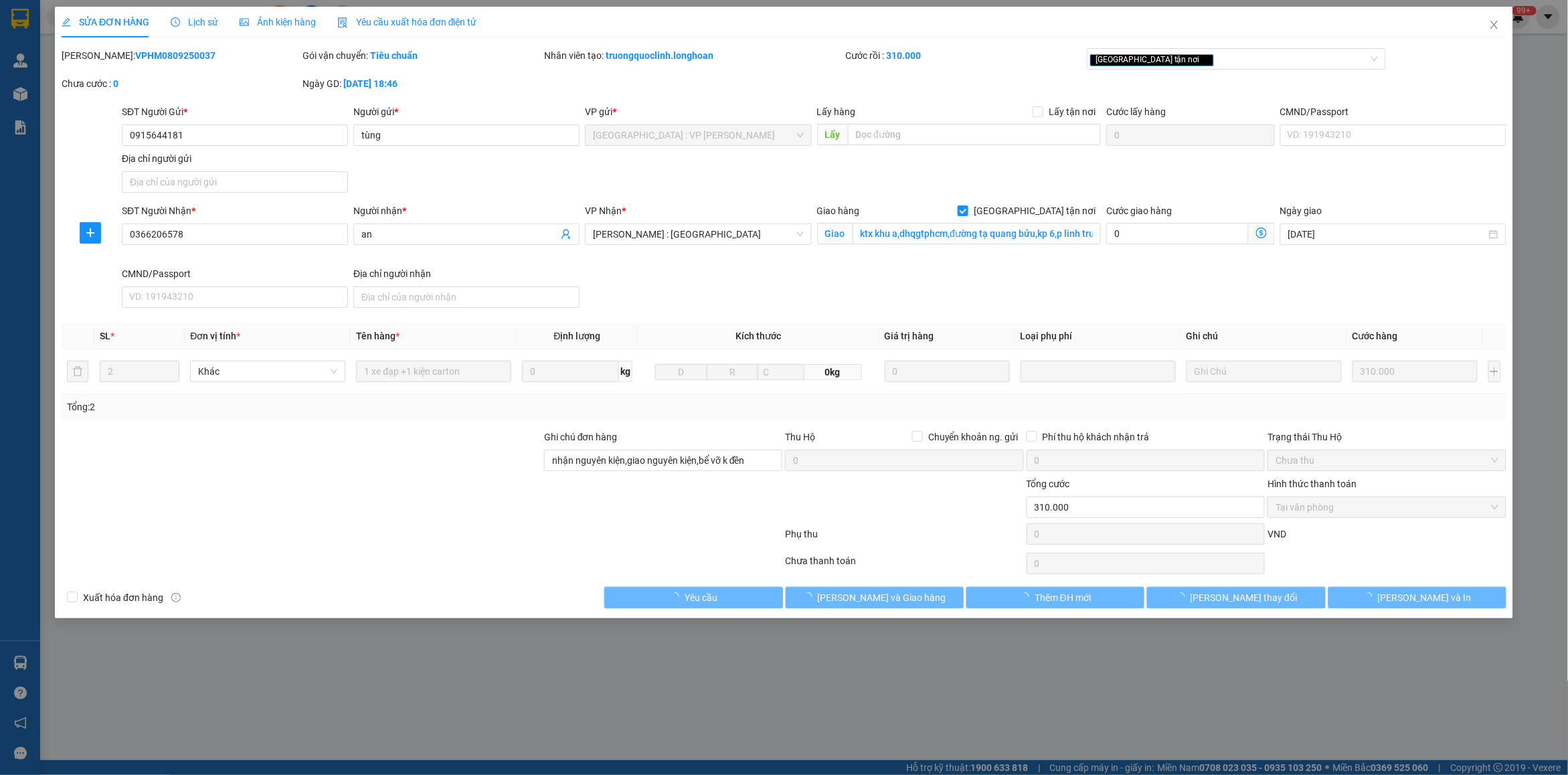
click at [199, 21] on span "Lịch sử" at bounding box center [194, 22] width 47 height 10
